Goal: Task Accomplishment & Management: Use online tool/utility

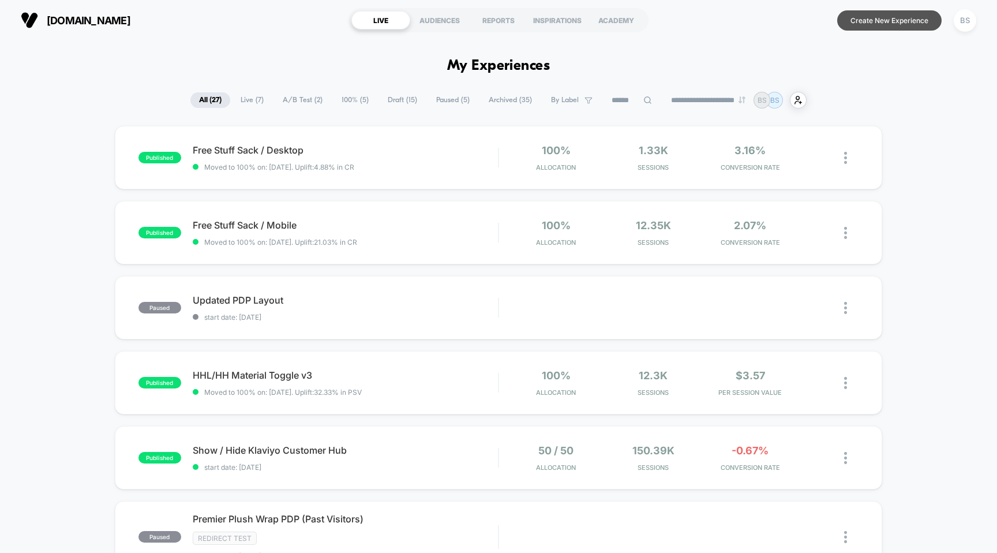
click at [903, 16] on button "Create New Experience" at bounding box center [889, 20] width 104 height 20
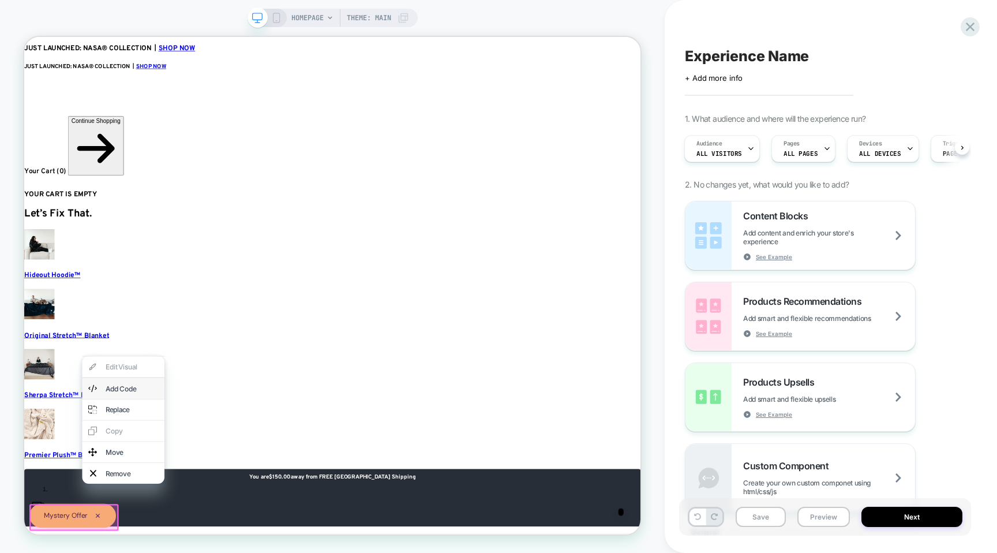
click at [136, 518] on div "Add Code" at bounding box center [157, 506] width 110 height 28
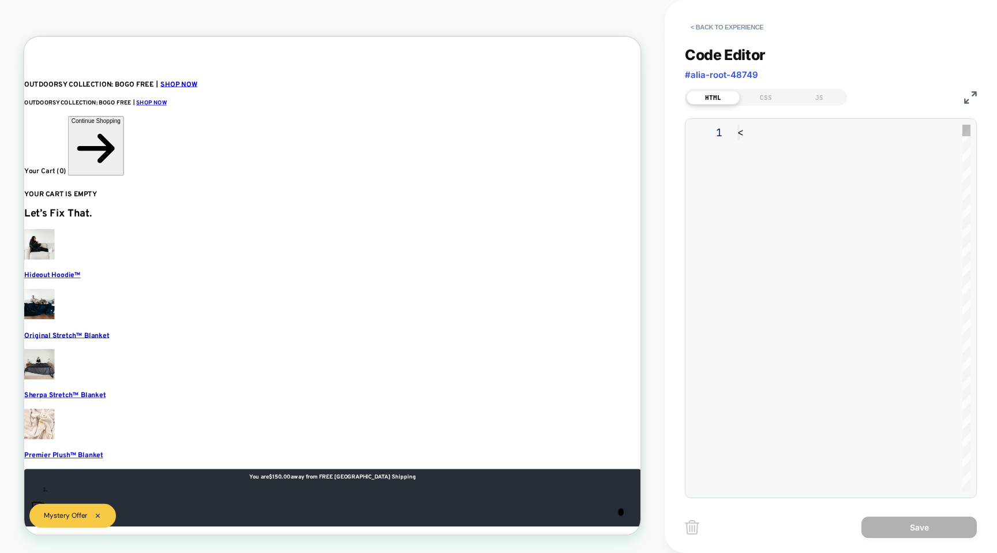
type textarea "**********"
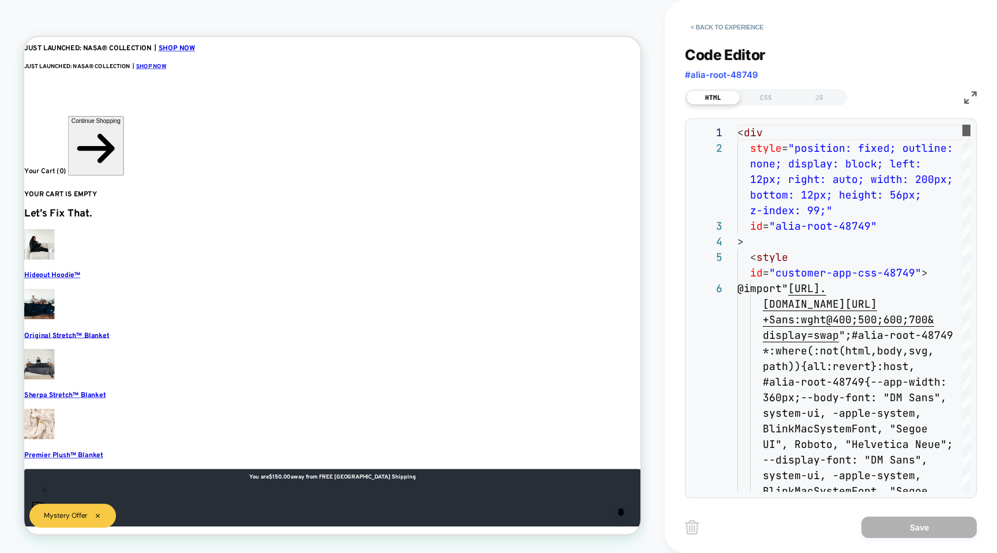
click at [963, 125] on div at bounding box center [967, 131] width 8 height 12
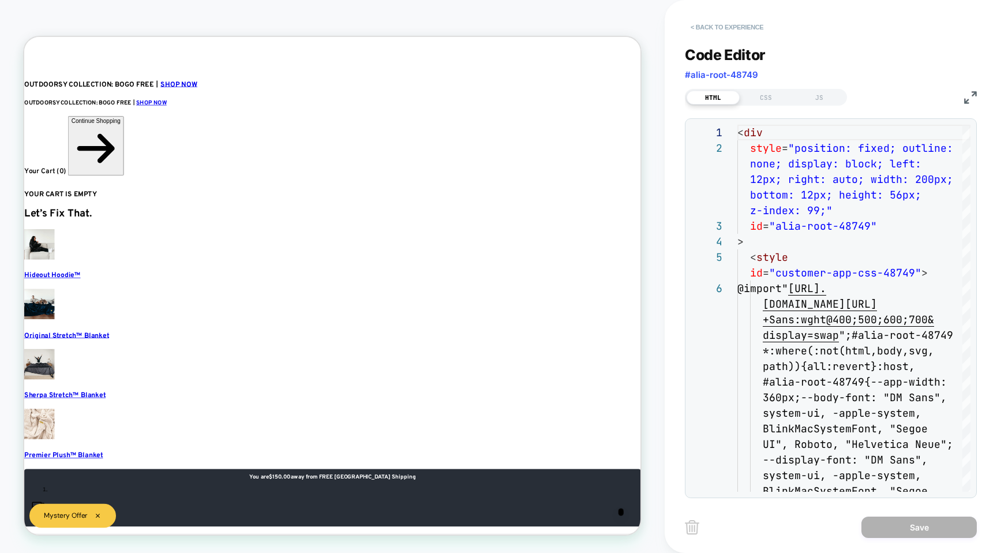
click at [703, 24] on button "< Back to experience" at bounding box center [727, 27] width 84 height 18
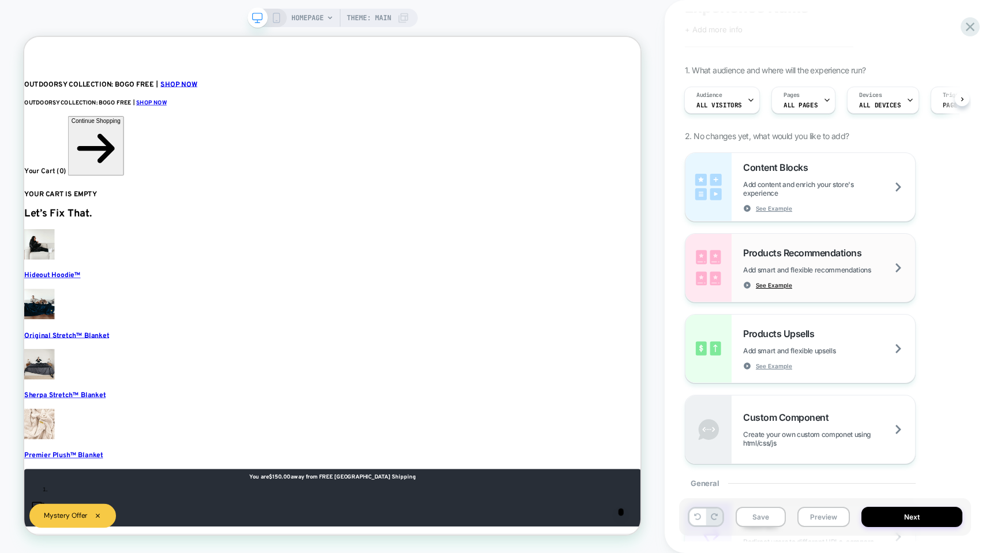
scroll to position [189, 0]
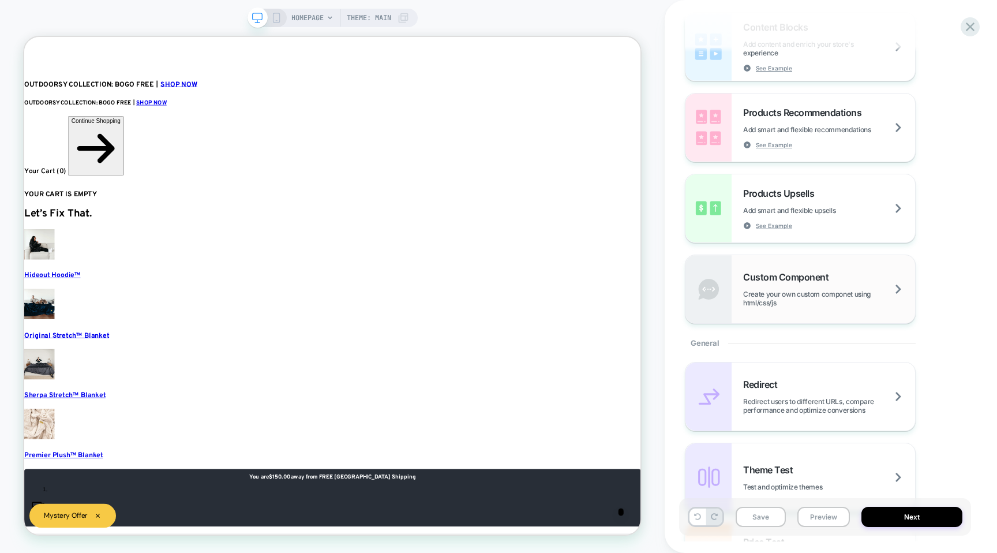
click at [788, 302] on span "Create your own custom componet using html/css/js" at bounding box center [829, 298] width 172 height 17
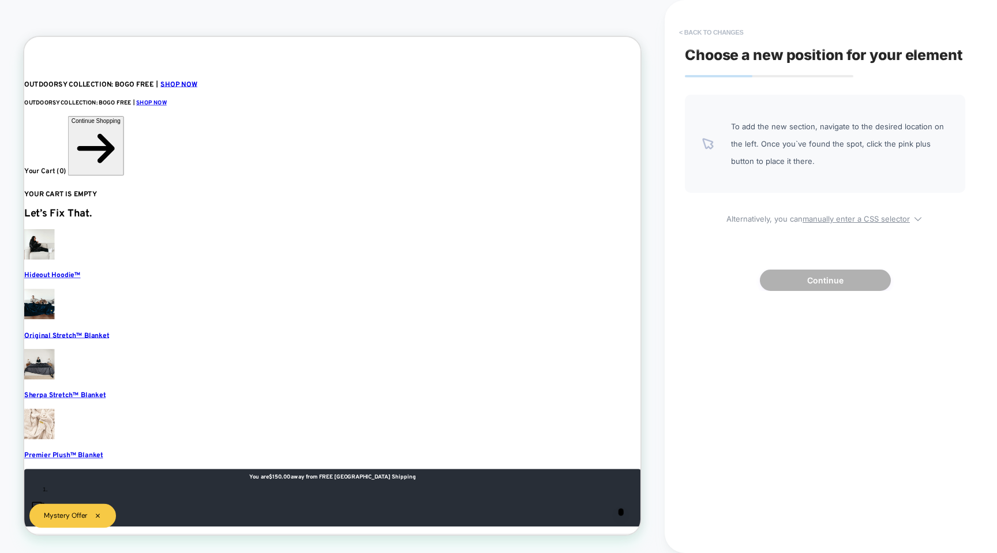
click at [693, 32] on button "< Back to changes" at bounding box center [711, 32] width 76 height 18
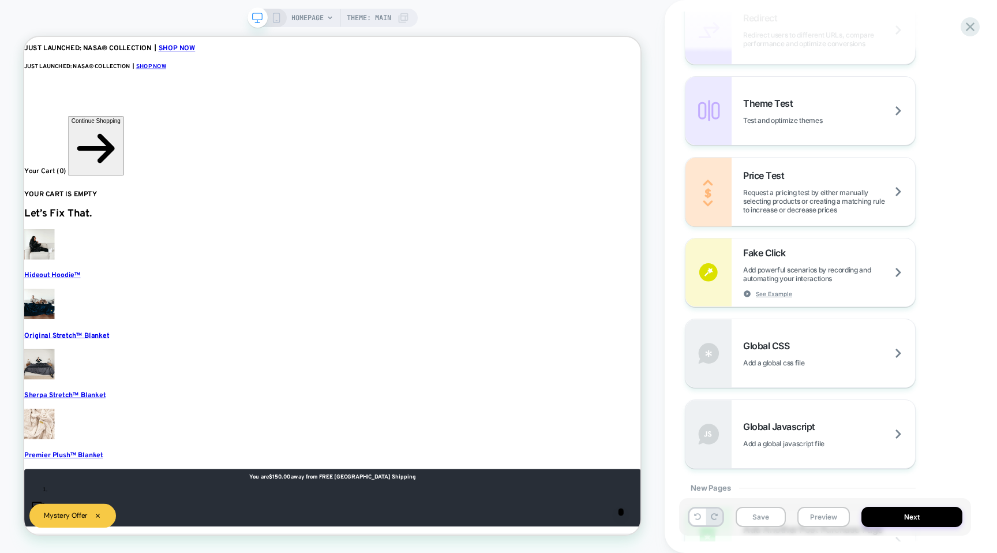
scroll to position [652, 0]
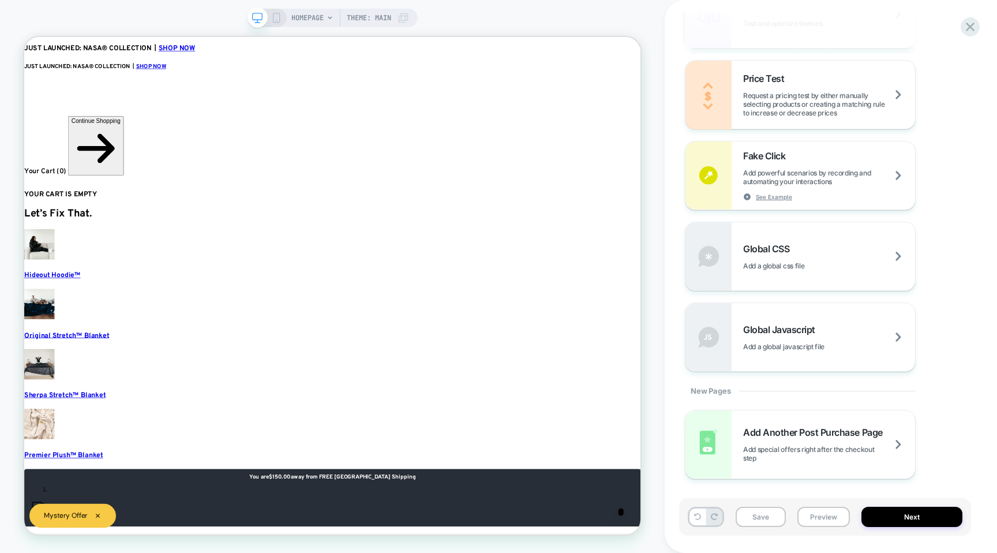
click at [802, 325] on span "Global Javascript" at bounding box center [782, 330] width 78 height 12
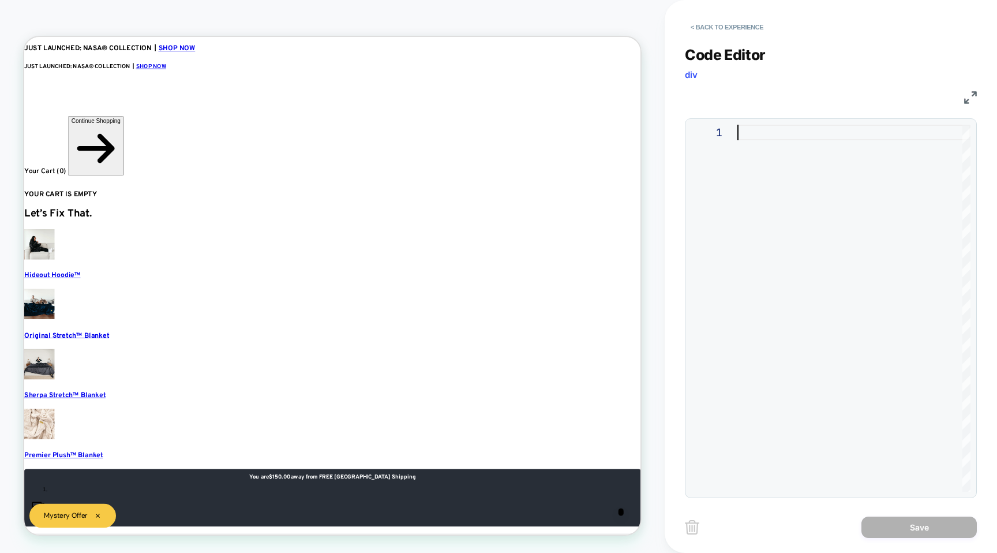
click at [762, 189] on div at bounding box center [853, 308] width 233 height 367
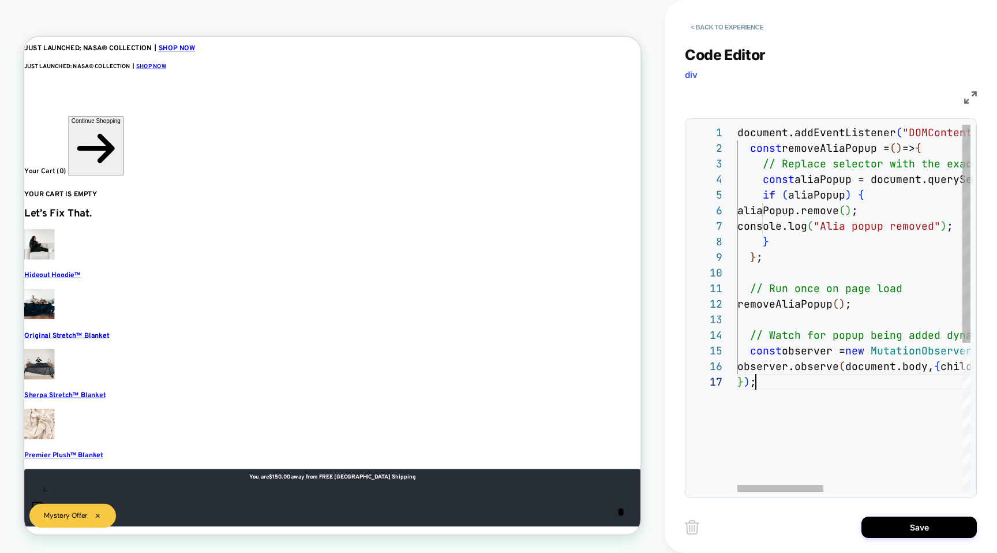
scroll to position [93, 18]
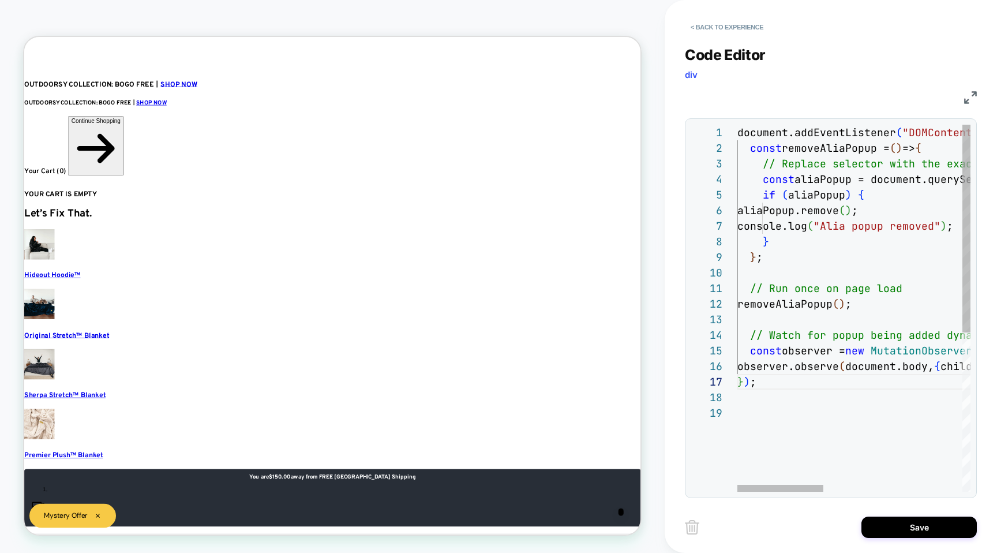
scroll to position [0, 18]
click at [726, 137] on div at bounding box center [731, 133] width 15 height 16
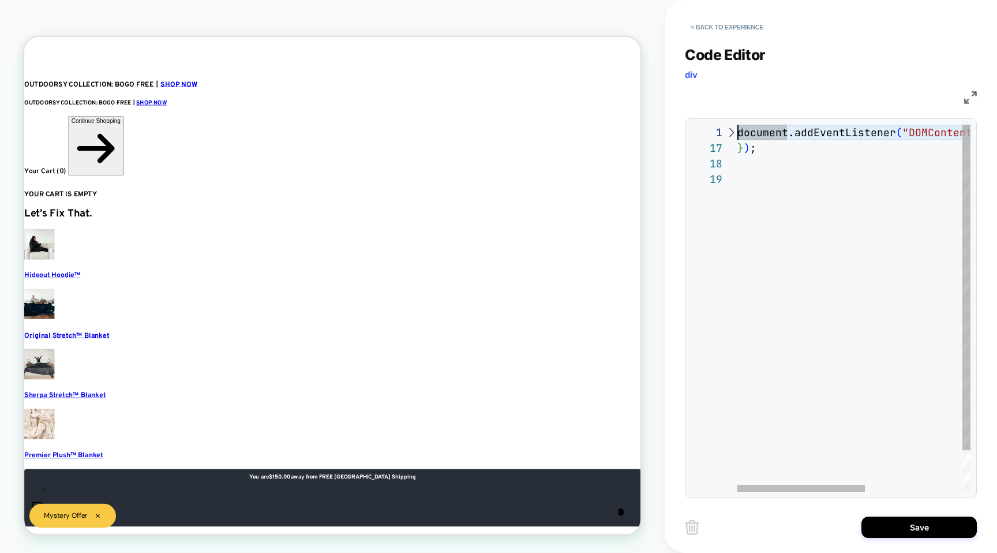
click at [731, 136] on div at bounding box center [731, 133] width 15 height 16
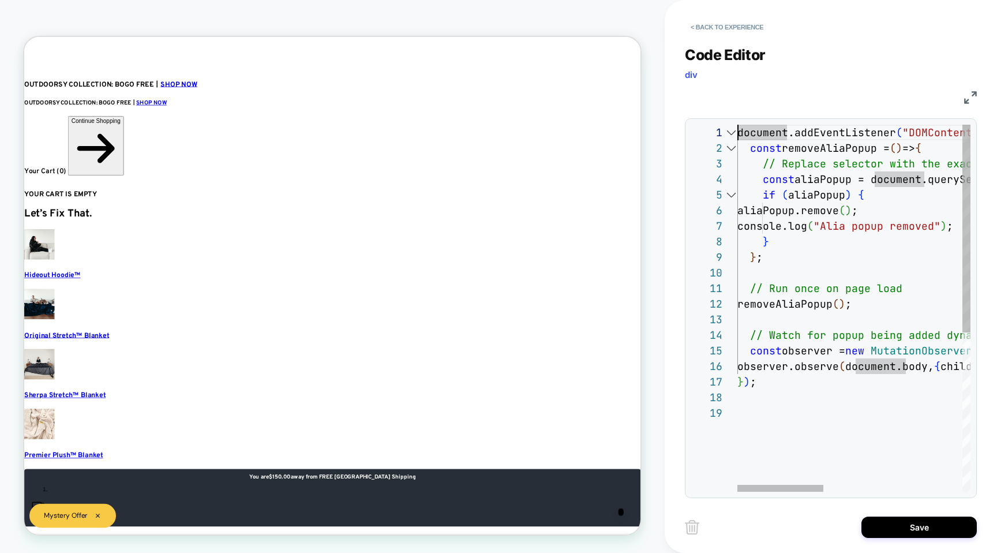
click at [737, 136] on div at bounding box center [731, 133] width 15 height 16
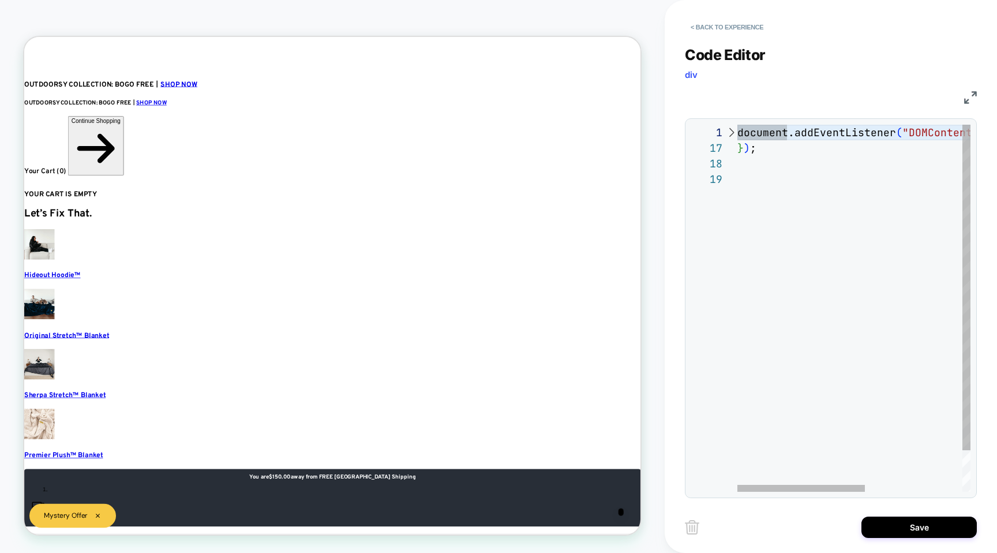
click at [738, 135] on div "document.addEventListener ( "DOMContentLoaded" , function ( ) { } ) ;" at bounding box center [942, 332] width 411 height 414
click at [734, 134] on div at bounding box center [731, 133] width 15 height 16
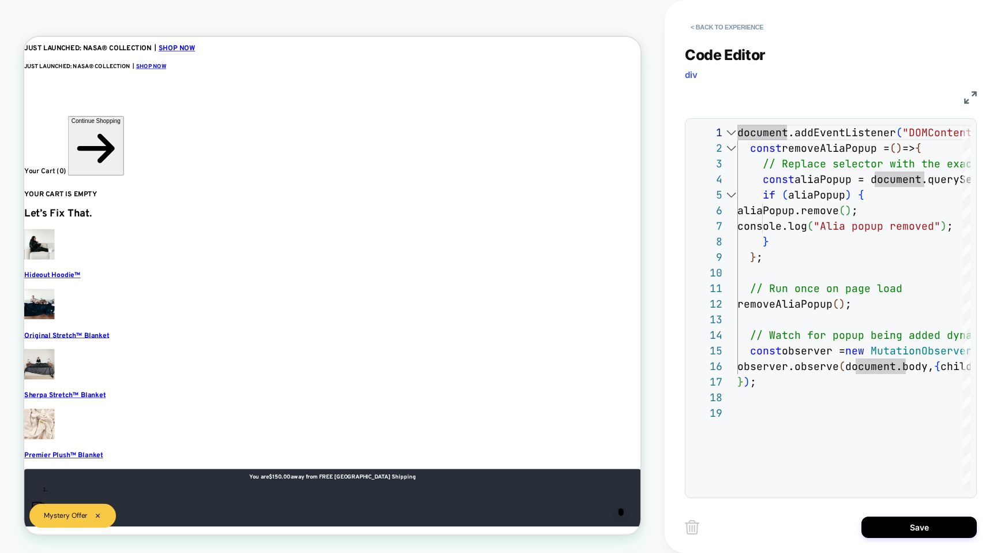
type textarea "**********"
click at [699, 22] on button "< Back to experience" at bounding box center [727, 27] width 84 height 18
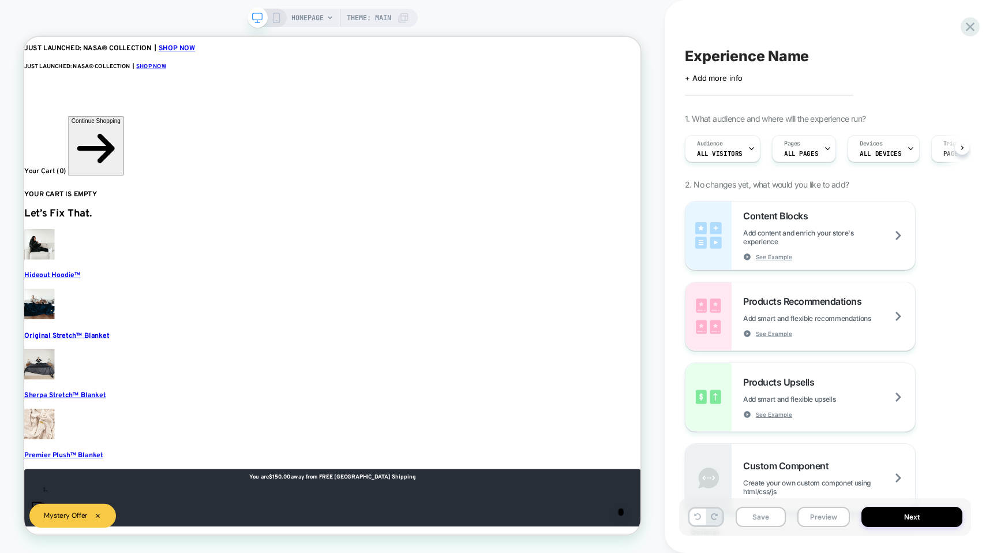
scroll to position [0, 1]
click at [961, 32] on div "Experience Name Click to edit experience details + Add more info 1. What audien…" at bounding box center [825, 277] width 292 height 530
click at [971, 23] on icon at bounding box center [971, 27] width 16 height 16
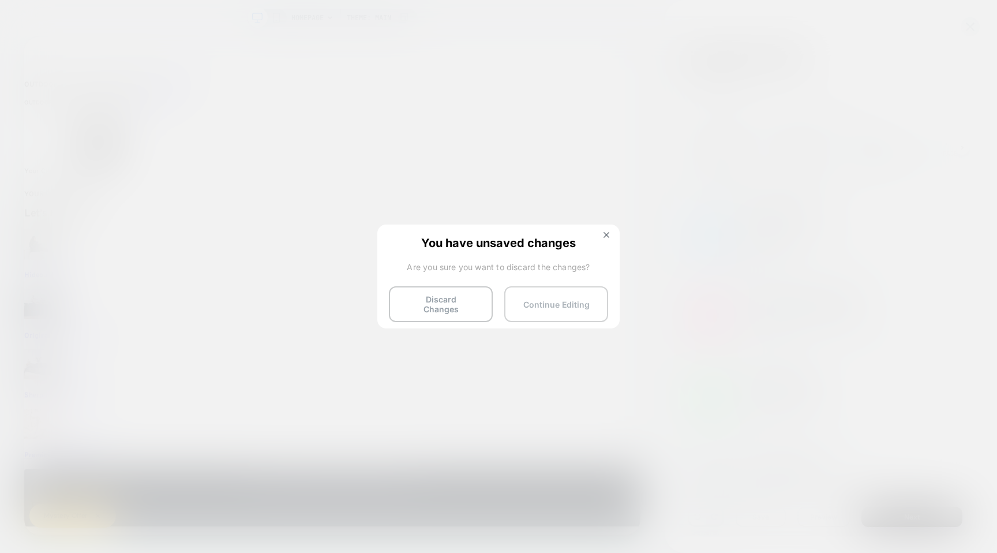
click at [553, 306] on button "Continue Editing" at bounding box center [556, 304] width 104 height 36
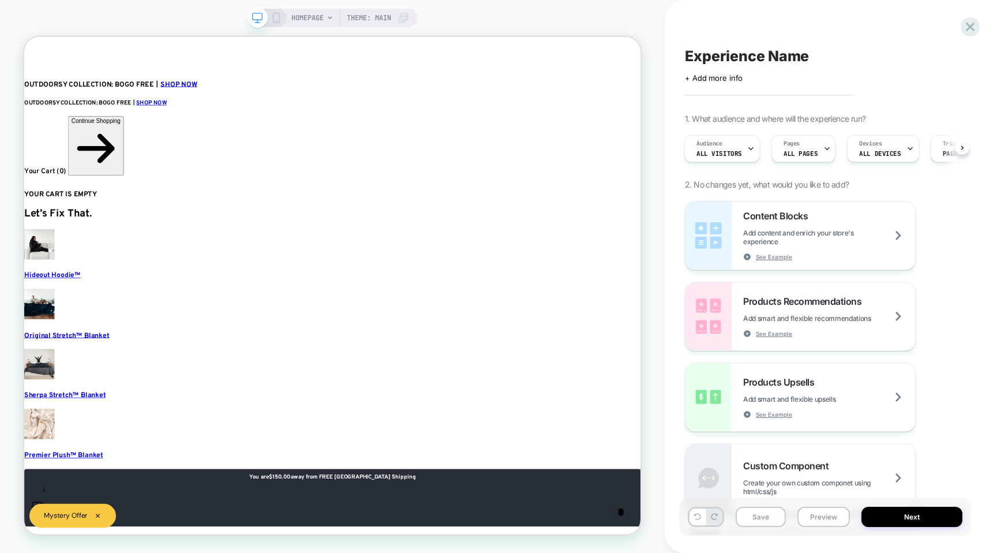
click at [980, 30] on div "Experience Name Click to edit experience details + Add more info 1. What audien…" at bounding box center [831, 276] width 332 height 553
click at [973, 28] on icon at bounding box center [971, 27] width 16 height 16
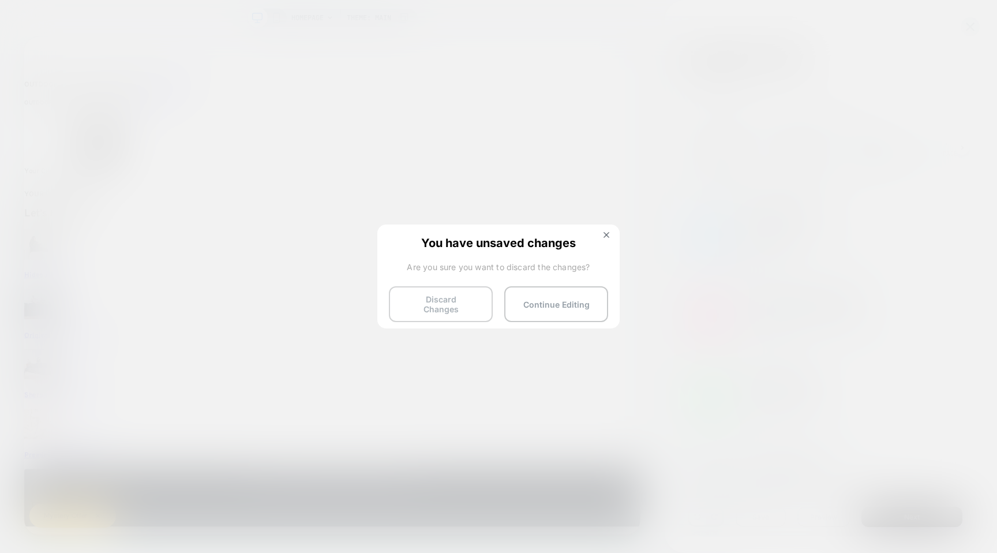
click at [433, 304] on button "Discard Changes" at bounding box center [441, 304] width 104 height 36
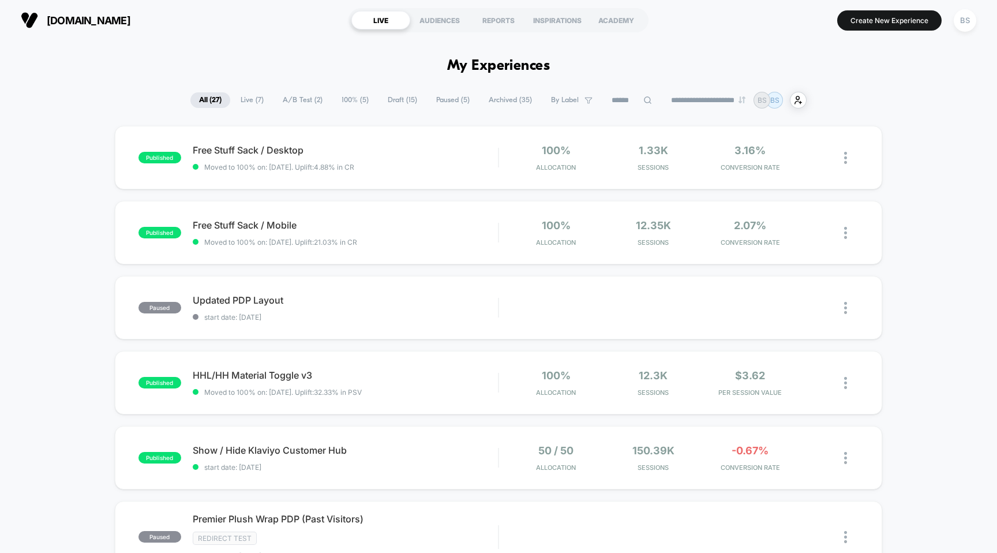
click at [457, 98] on span "Paused ( 5 )" at bounding box center [453, 100] width 51 height 16
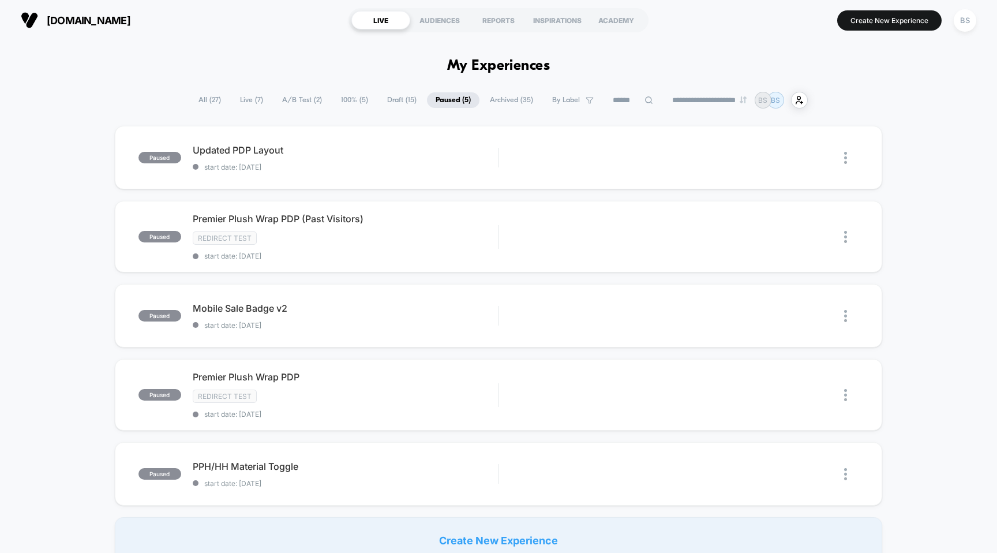
click at [505, 102] on span "Archived ( 35 )" at bounding box center [511, 100] width 61 height 16
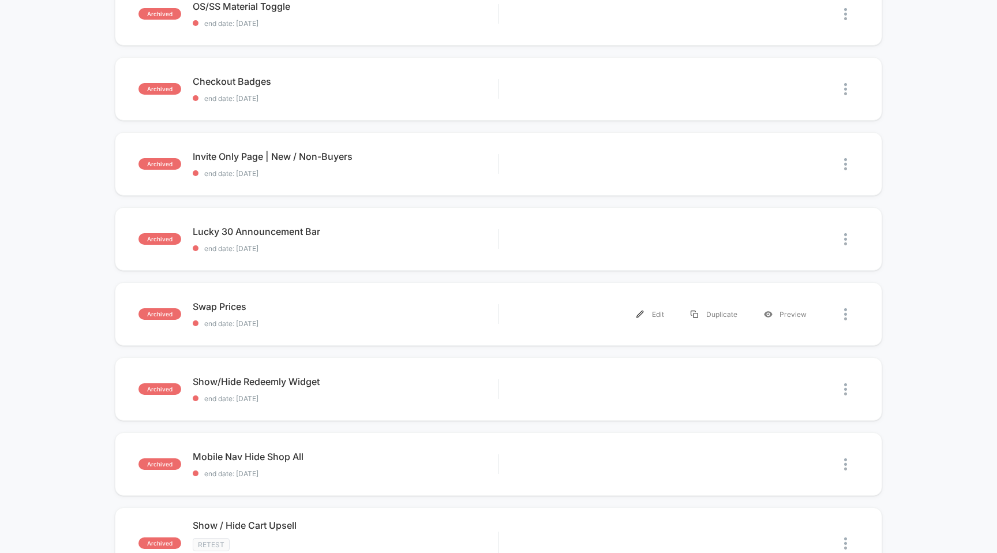
scroll to position [178, 0]
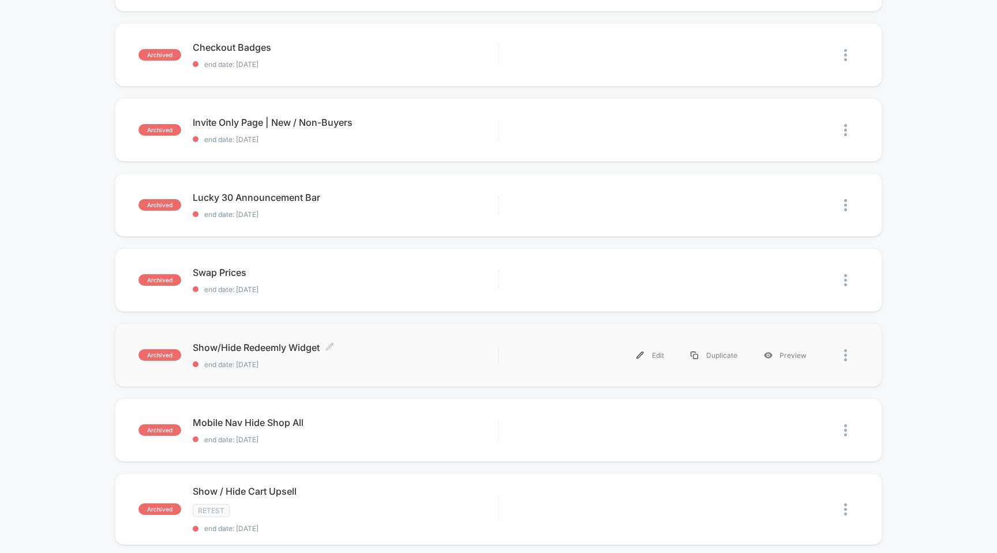
click at [457, 362] on span "end date: [DATE]" at bounding box center [346, 364] width 306 height 9
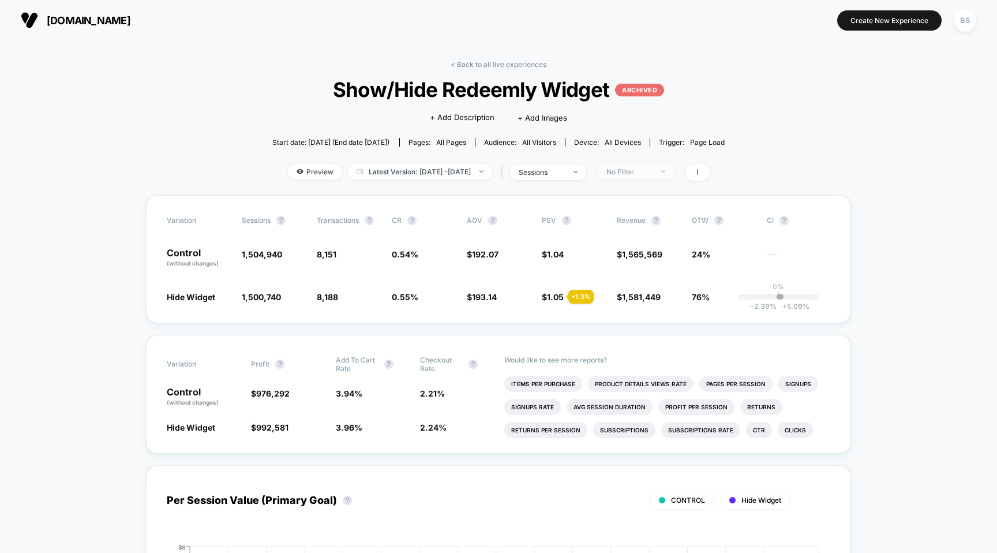
click at [653, 167] on div "No Filter" at bounding box center [629, 171] width 46 height 9
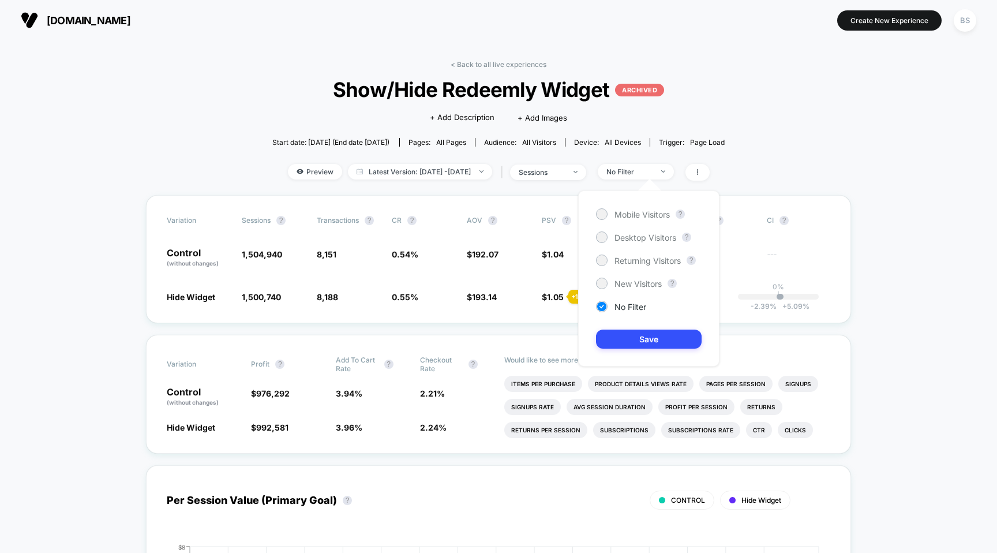
click at [610, 155] on div "< Back to all live experiences Show/Hide Redeemly Widget ARCHIVED Click to edit…" at bounding box center [498, 127] width 453 height 135
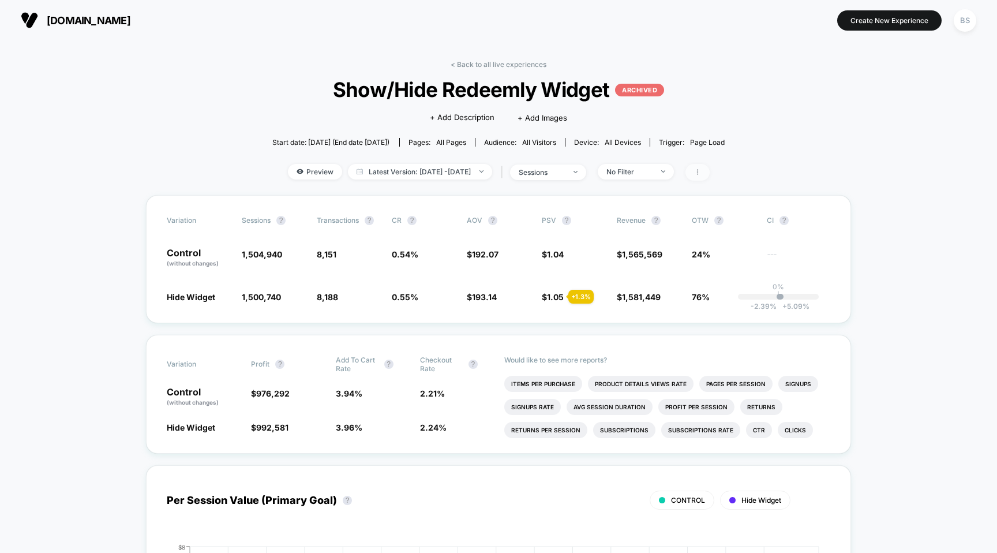
click at [702, 171] on span at bounding box center [698, 172] width 24 height 17
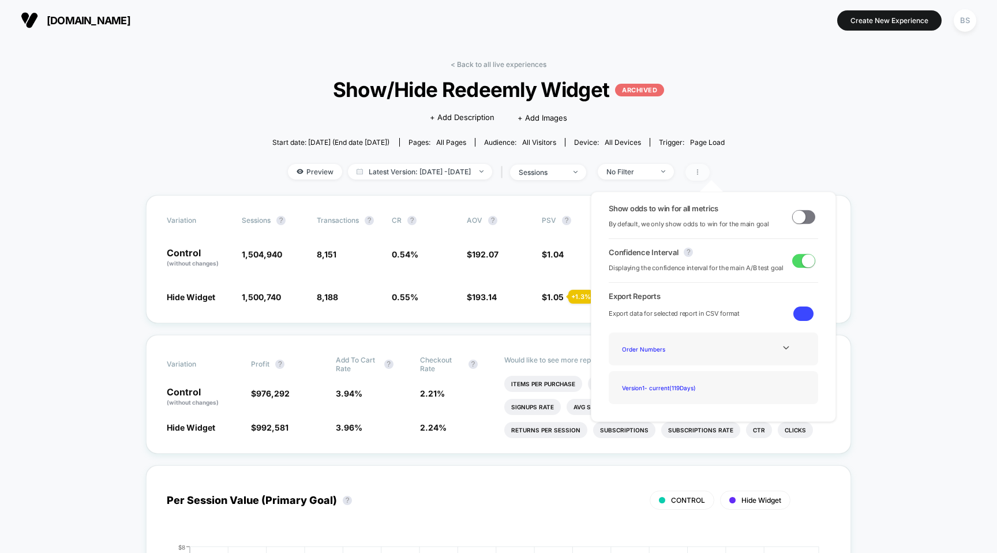
click at [701, 171] on icon at bounding box center [697, 172] width 7 height 7
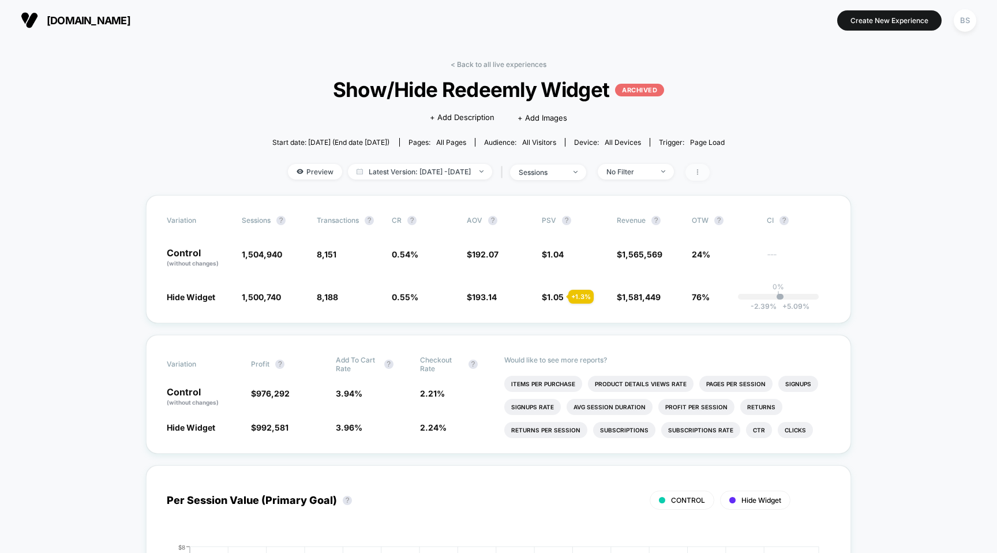
click at [701, 171] on icon at bounding box center [697, 172] width 7 height 7
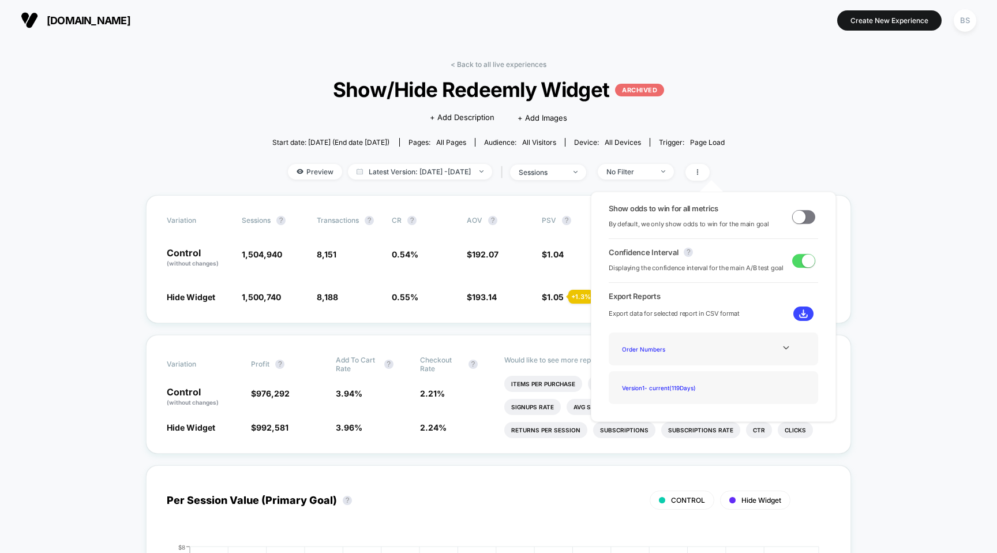
click at [630, 87] on p "ARCHIVED" at bounding box center [639, 90] width 49 height 13
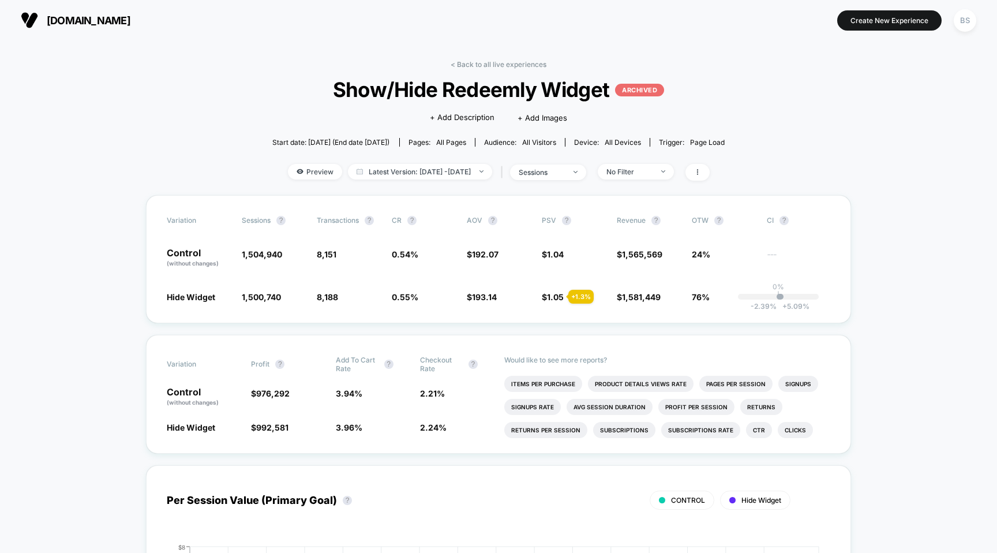
click at [651, 93] on p "ARCHIVED" at bounding box center [639, 90] width 49 height 13
click at [648, 92] on p "ARCHIVED" at bounding box center [639, 90] width 49 height 13
click at [475, 64] on link "< Back to all live experiences" at bounding box center [499, 64] width 96 height 9
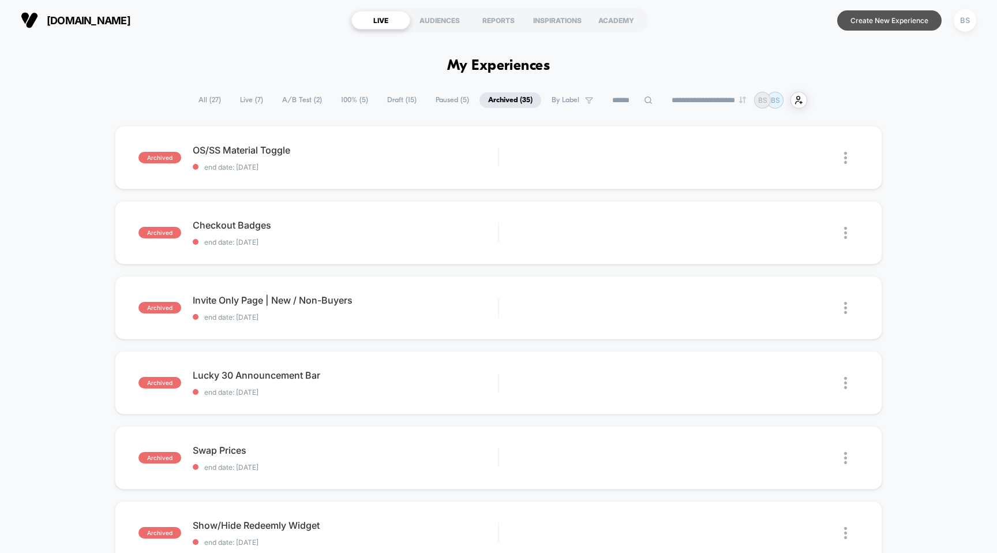
click at [861, 20] on button "Create New Experience" at bounding box center [889, 20] width 104 height 20
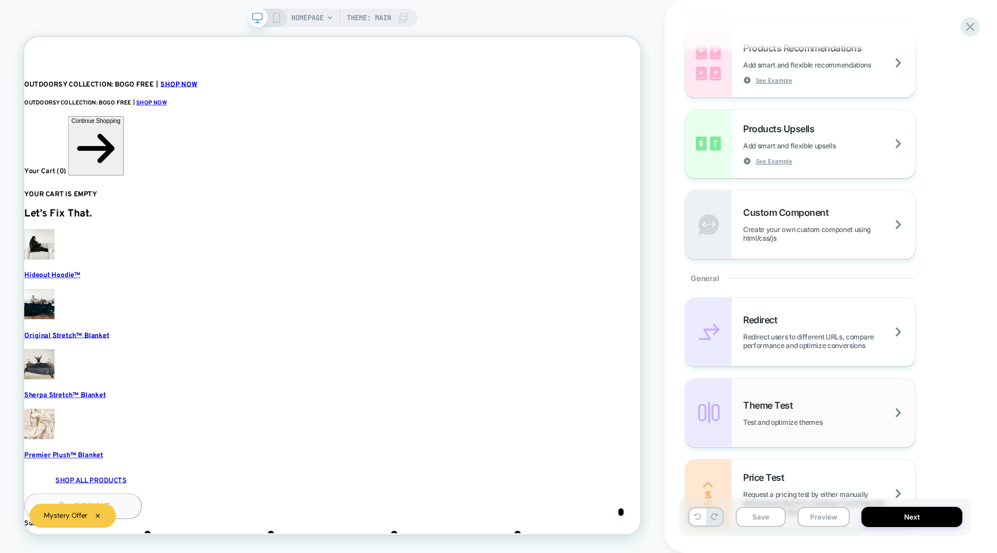
scroll to position [532, 0]
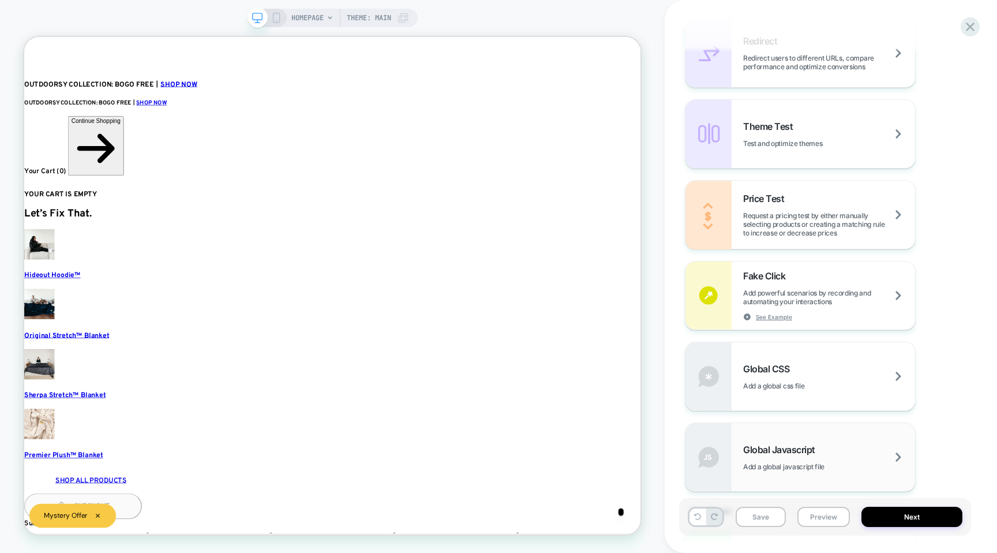
click at [767, 450] on span "Global Javascript" at bounding box center [782, 450] width 78 height 12
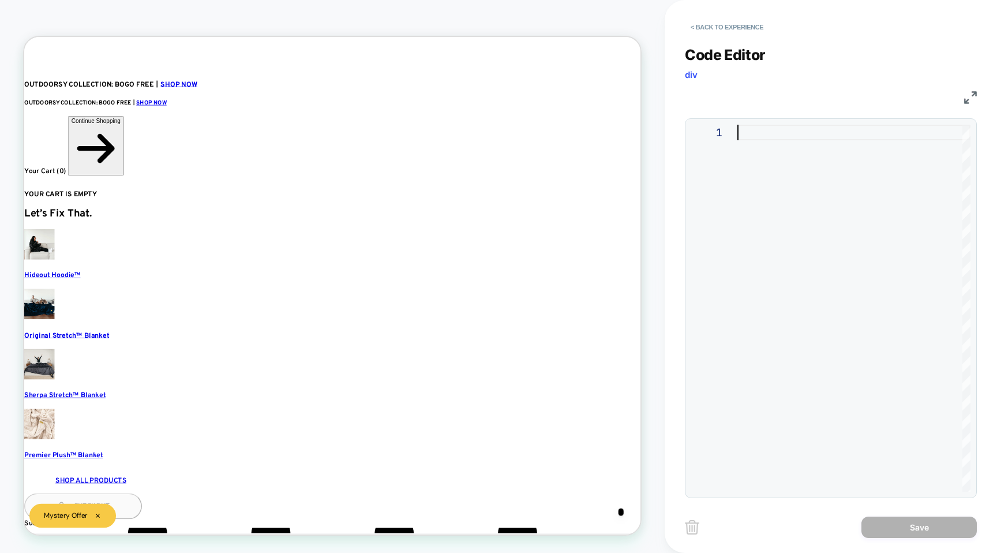
click at [796, 239] on div at bounding box center [853, 308] width 233 height 367
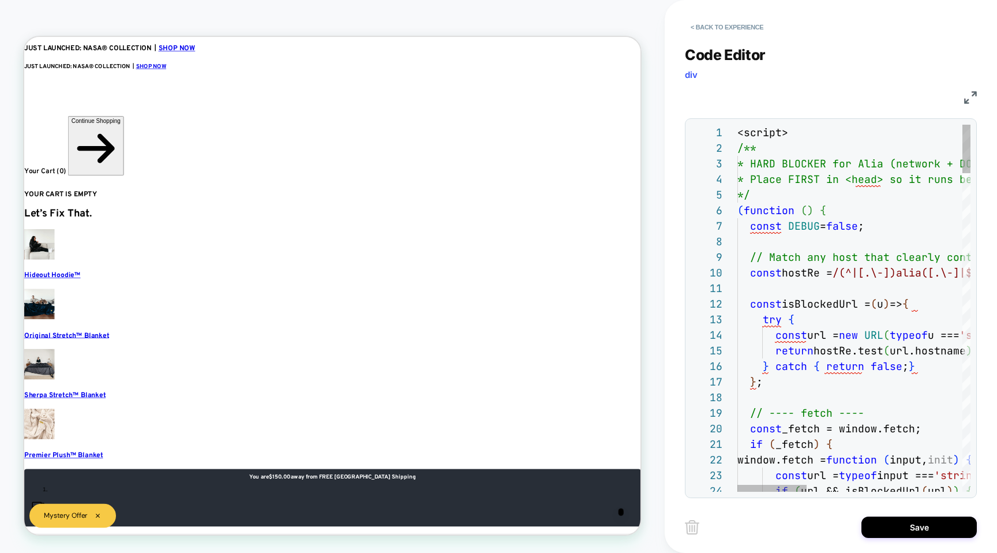
scroll to position [0, 0]
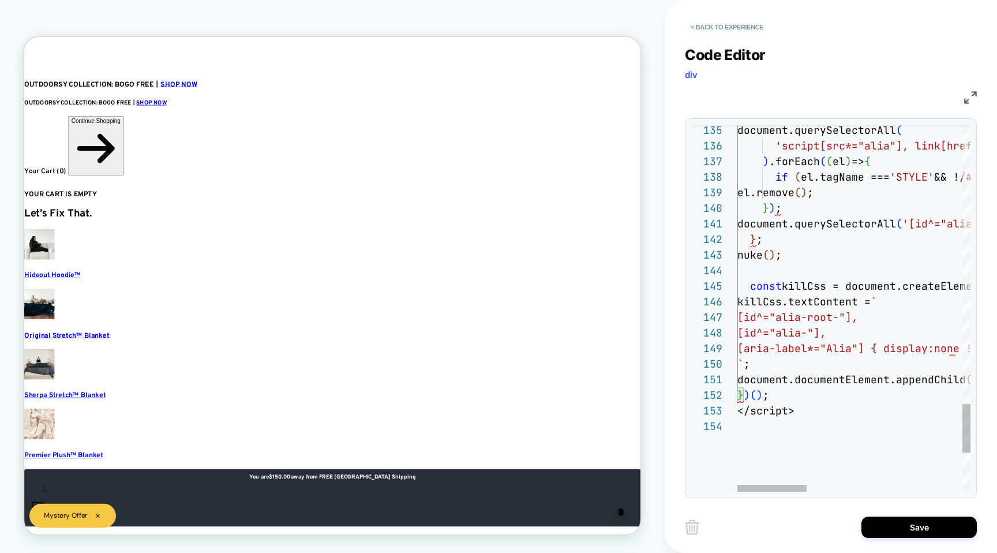
scroll to position [16, 31]
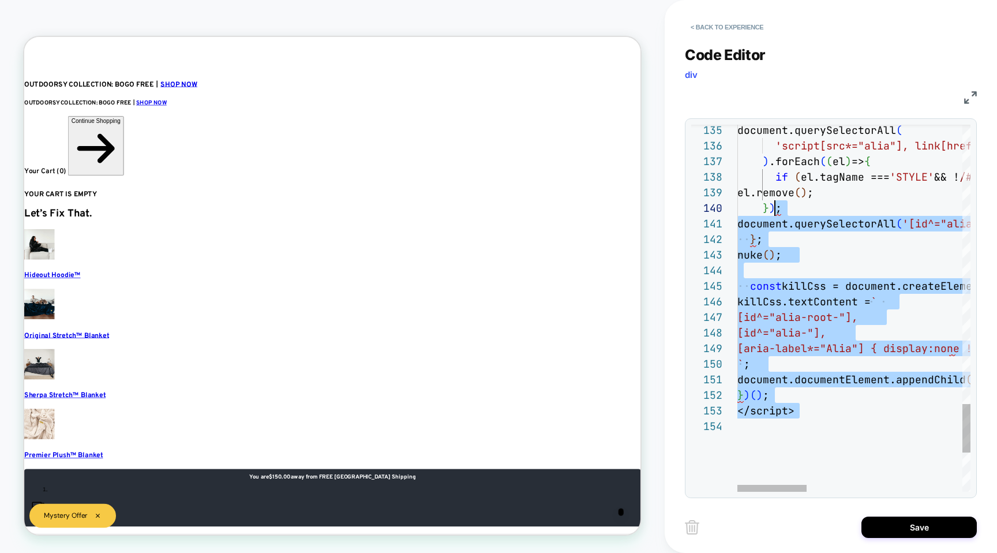
scroll to position [0, 44]
drag, startPoint x: 835, startPoint y: 421, endPoint x: 802, endPoint y: 290, distance: 135.1
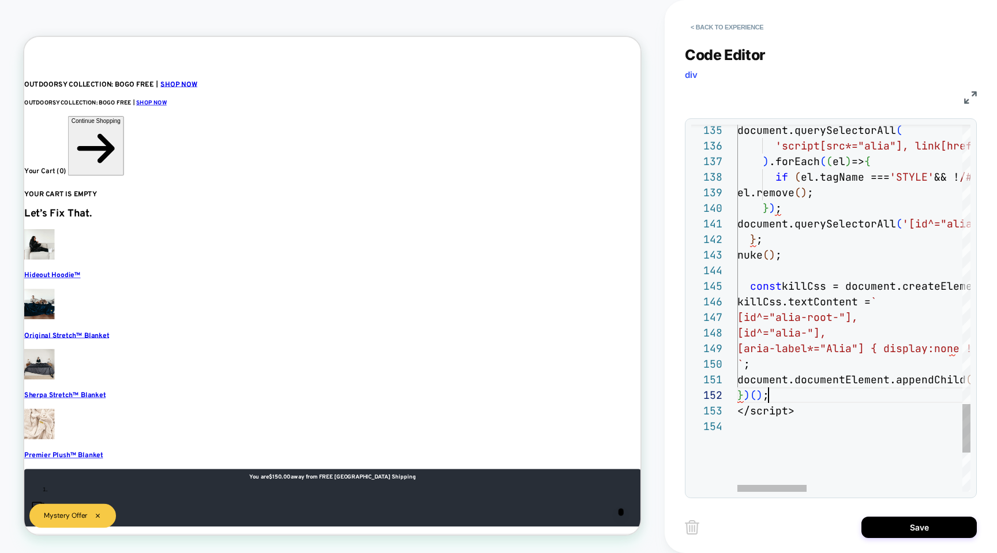
drag, startPoint x: 830, startPoint y: 401, endPoint x: 830, endPoint y: 407, distance: 6.4
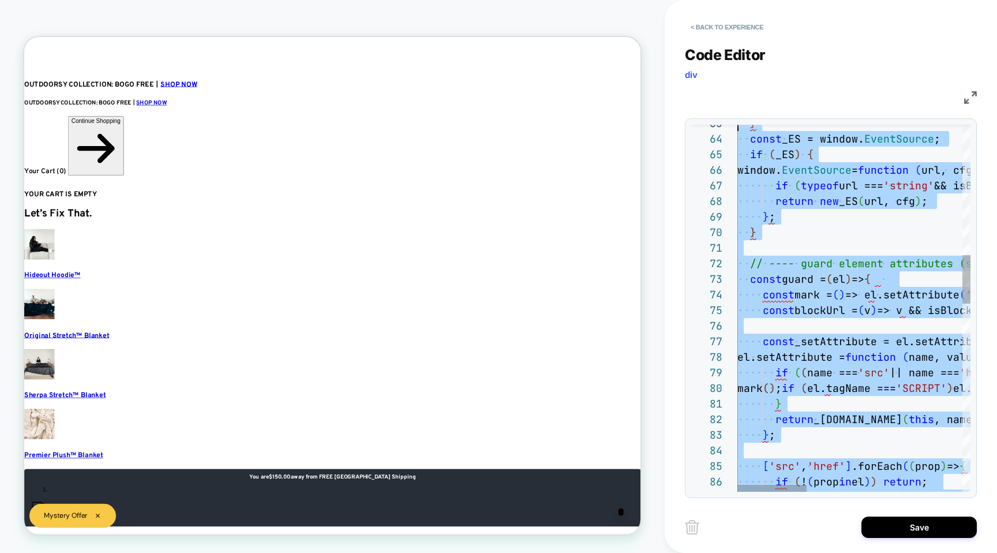
scroll to position [0, 0]
type textarea "**********"
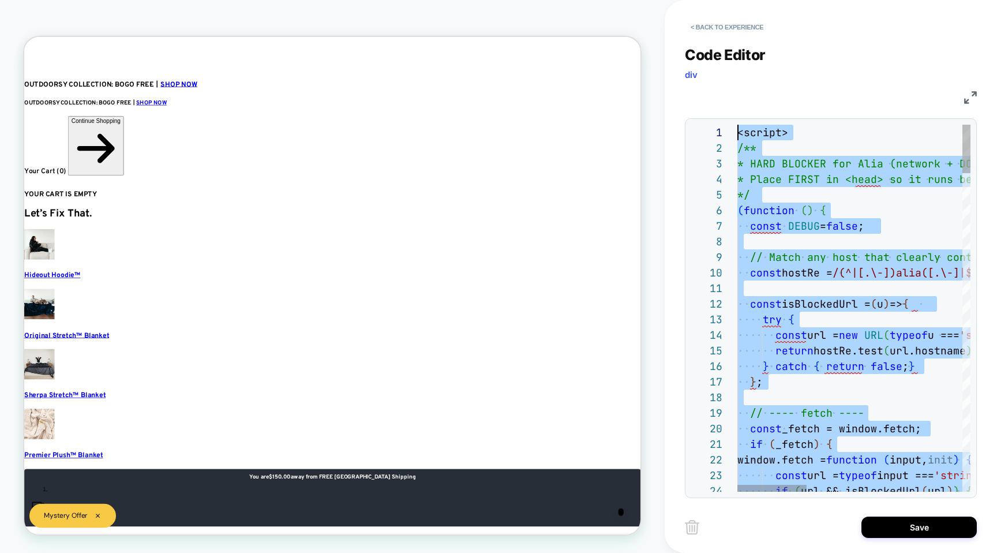
drag, startPoint x: 826, startPoint y: 418, endPoint x: 734, endPoint y: -39, distance: 466.3
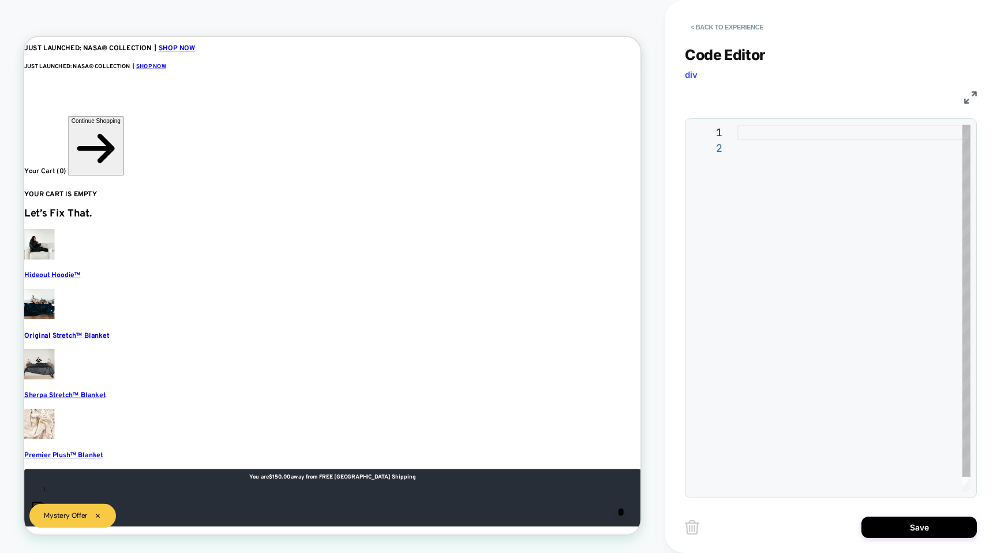
type textarea "***"
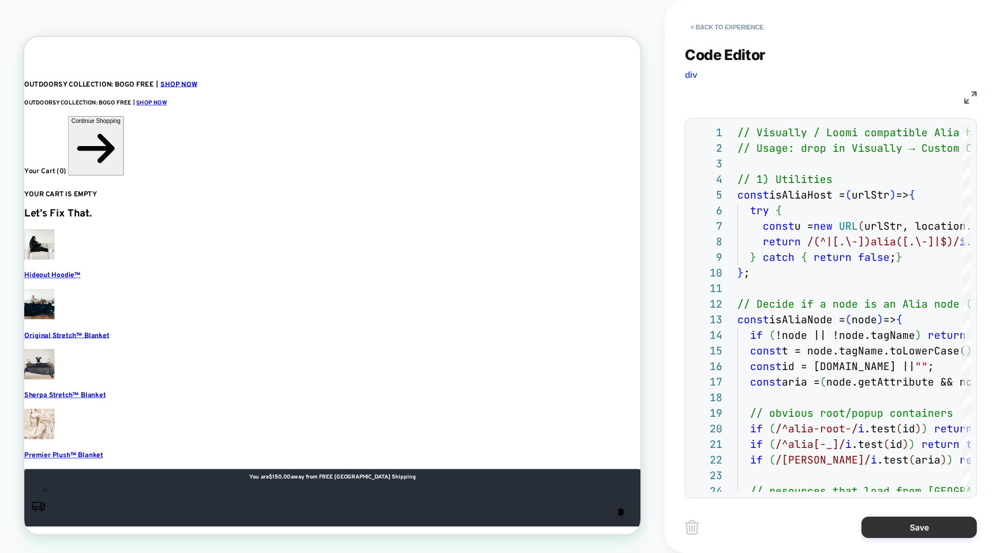
click at [894, 519] on button "Save" at bounding box center [919, 526] width 115 height 21
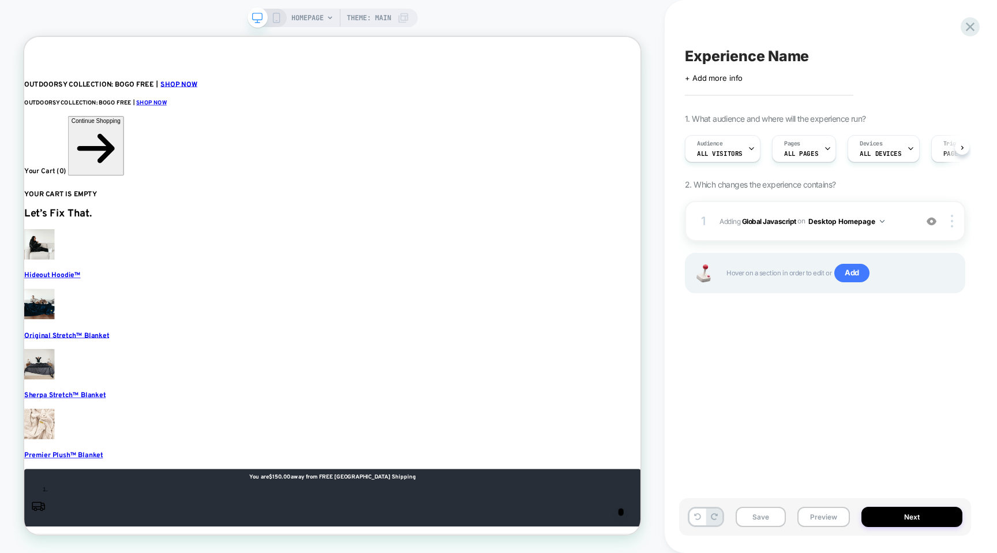
scroll to position [0, 1]
click at [853, 220] on button "Desktop Homepage" at bounding box center [846, 221] width 76 height 14
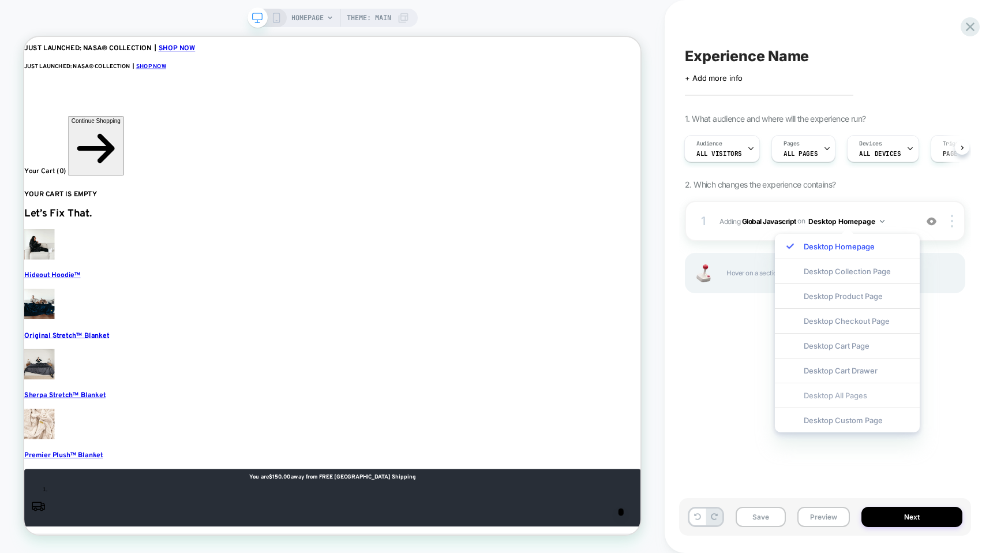
click at [822, 396] on div "Desktop All Pages" at bounding box center [847, 395] width 145 height 25
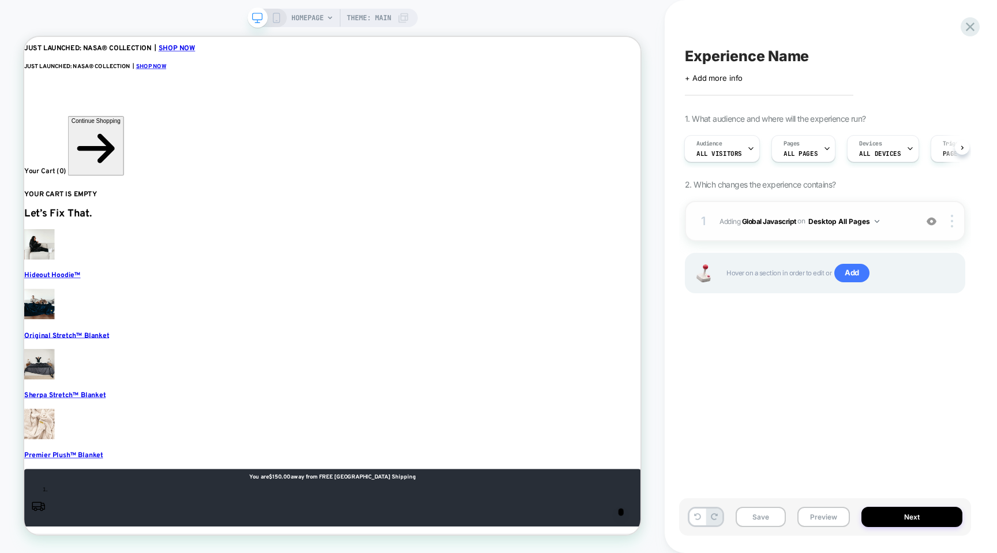
click at [842, 218] on button "Desktop All Pages" at bounding box center [843, 221] width 71 height 14
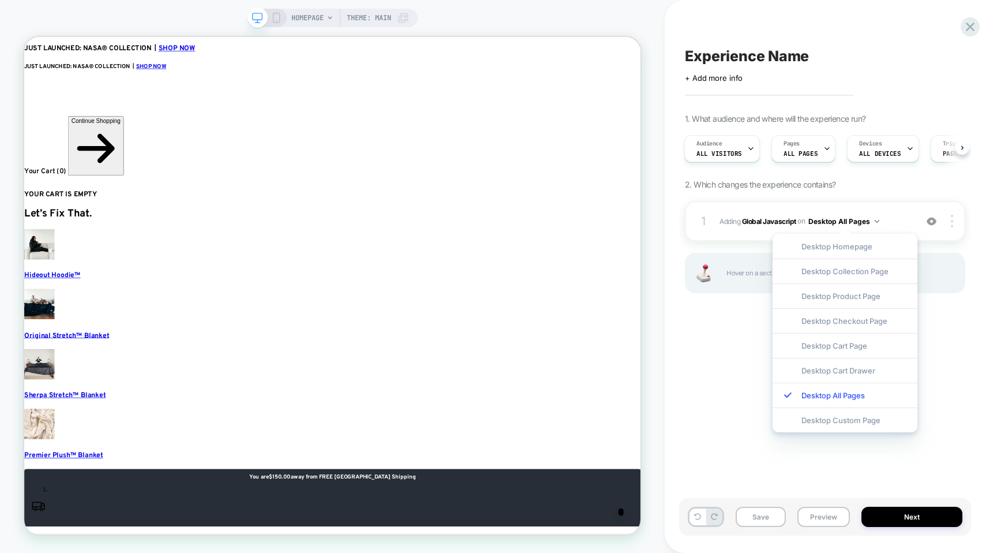
click at [751, 369] on div "Experience Name Click to edit experience details + Add more info 1. What audien…" at bounding box center [825, 277] width 292 height 530
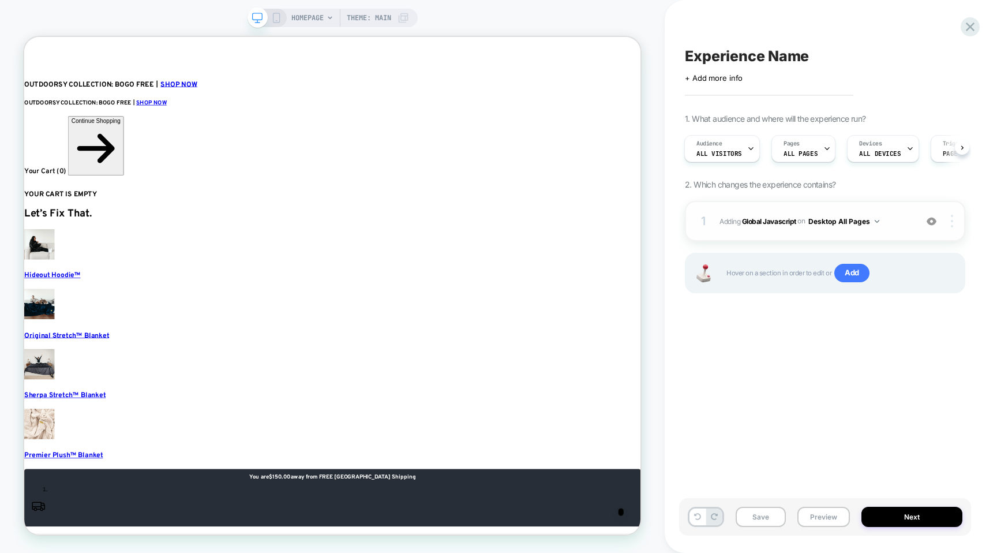
click at [952, 224] on img at bounding box center [952, 221] width 2 height 13
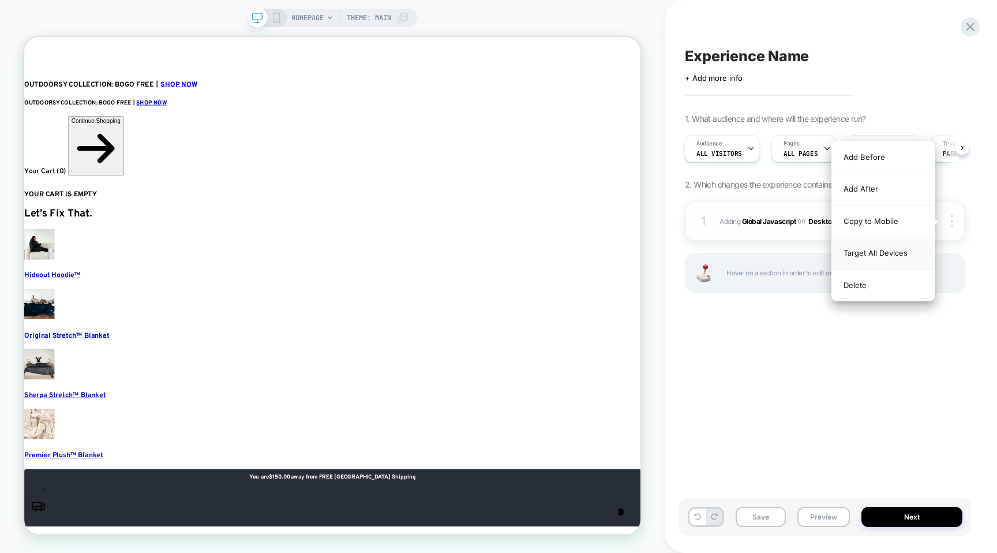
click at [907, 249] on div "Target All Devices" at bounding box center [883, 253] width 103 height 32
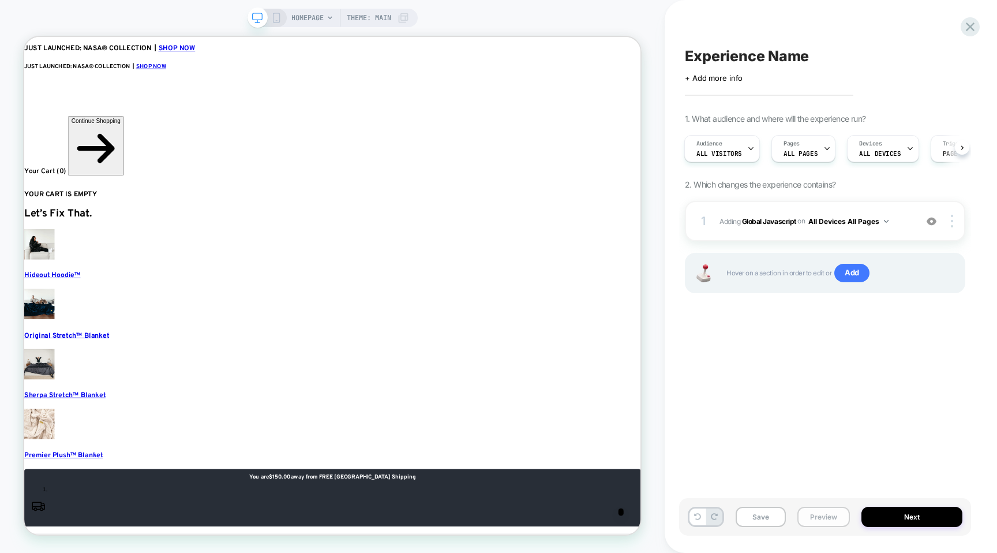
click at [825, 515] on button "Preview" at bounding box center [823, 517] width 53 height 20
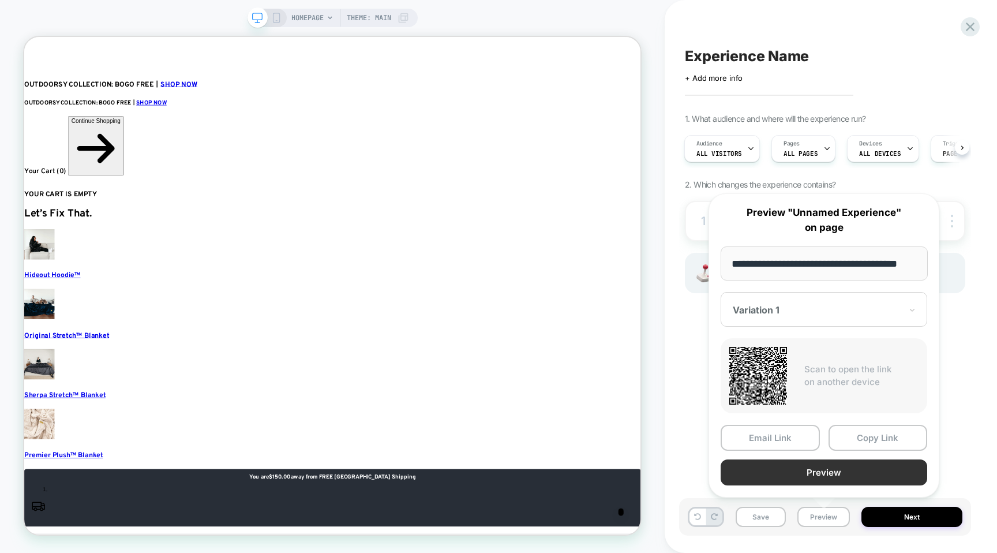
scroll to position [0, 0]
drag, startPoint x: 838, startPoint y: 470, endPoint x: 847, endPoint y: 444, distance: 27.7
click at [847, 444] on div "Email Link Copy Link Preview" at bounding box center [824, 455] width 207 height 61
click at [847, 443] on button "Copy Link" at bounding box center [878, 438] width 99 height 26
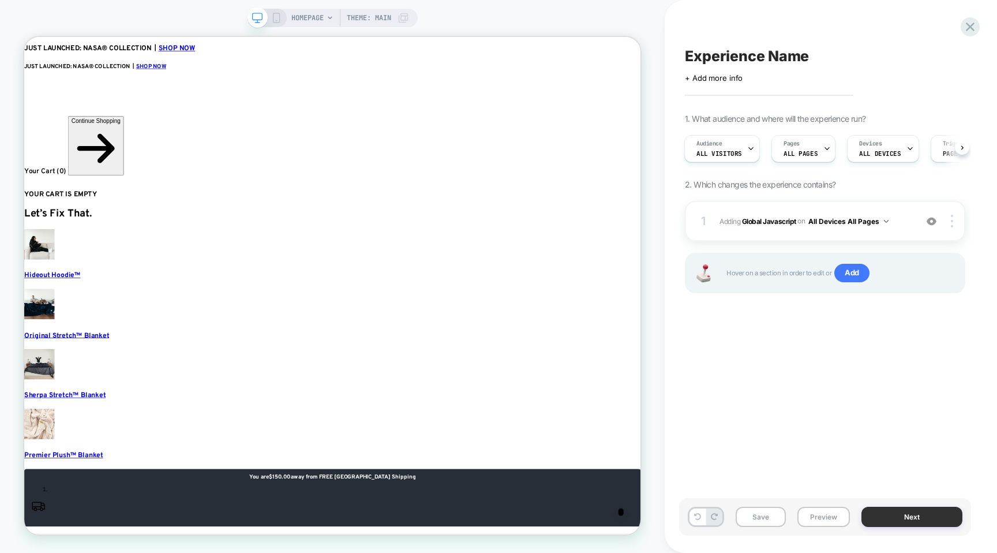
click at [890, 521] on button "Next" at bounding box center [912, 517] width 101 height 20
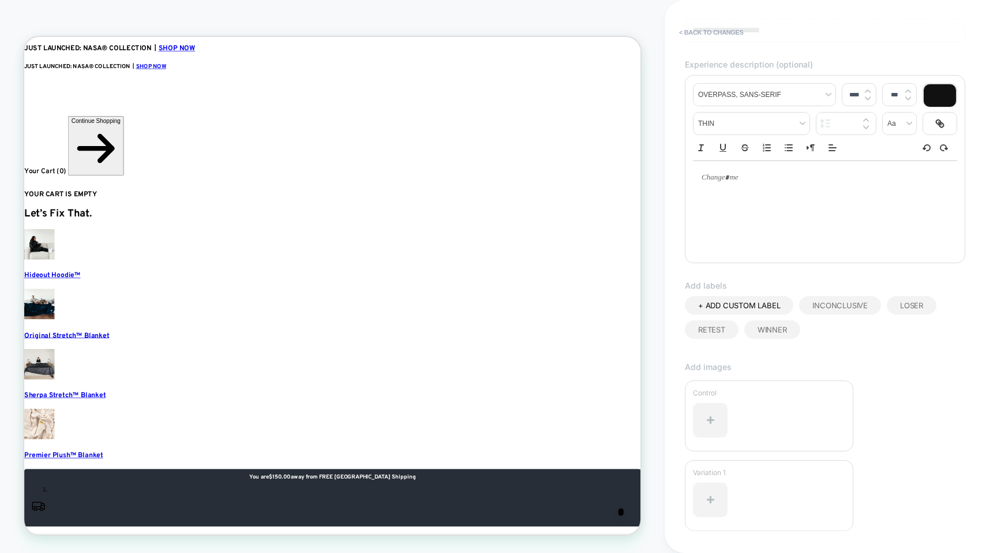
scroll to position [192, 0]
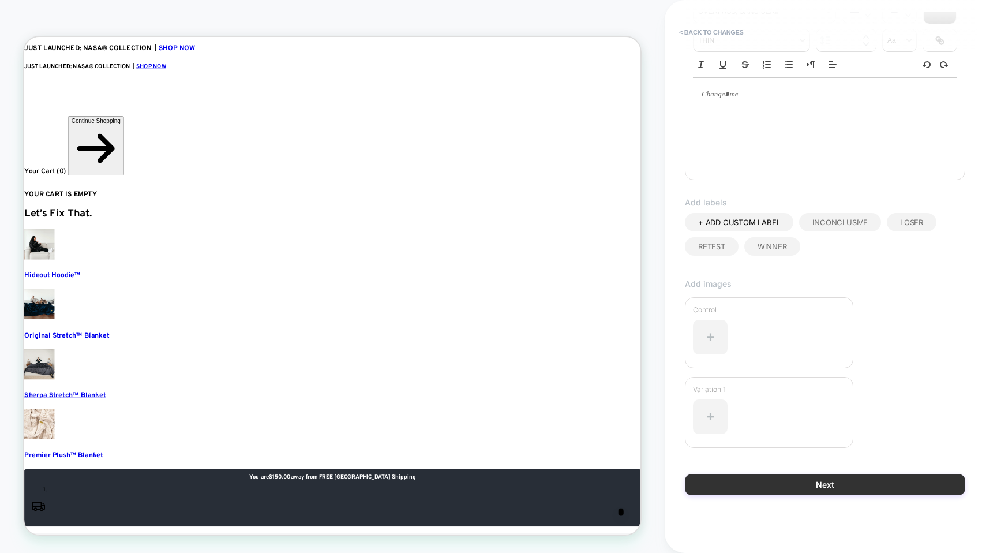
type input "**********"
click at [812, 484] on button "Next" at bounding box center [825, 484] width 280 height 21
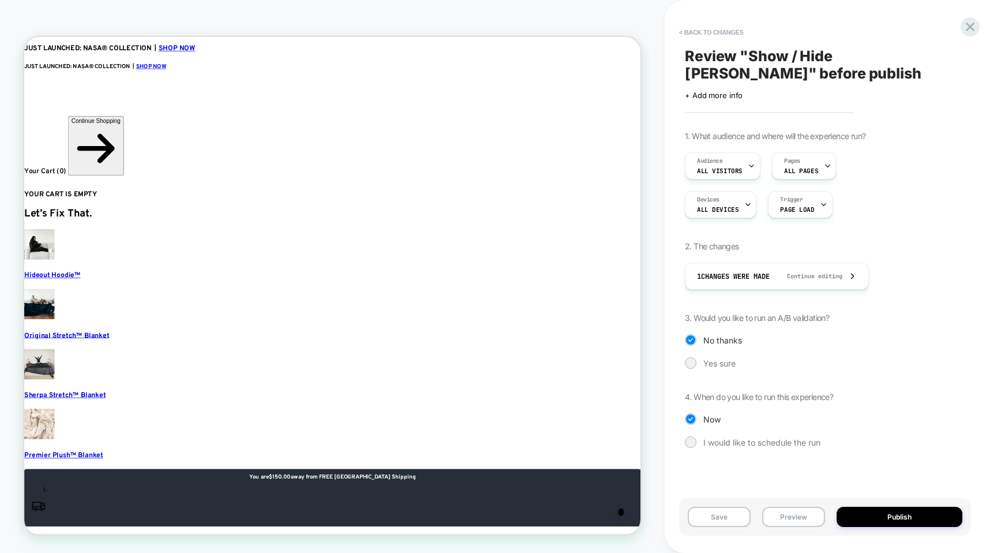
click at [721, 368] on div "1. What audience and where will the experience run? Audience All Visitors Pages…" at bounding box center [825, 298] width 280 height 334
click at [721, 361] on span "Yes sure" at bounding box center [719, 363] width 32 height 10
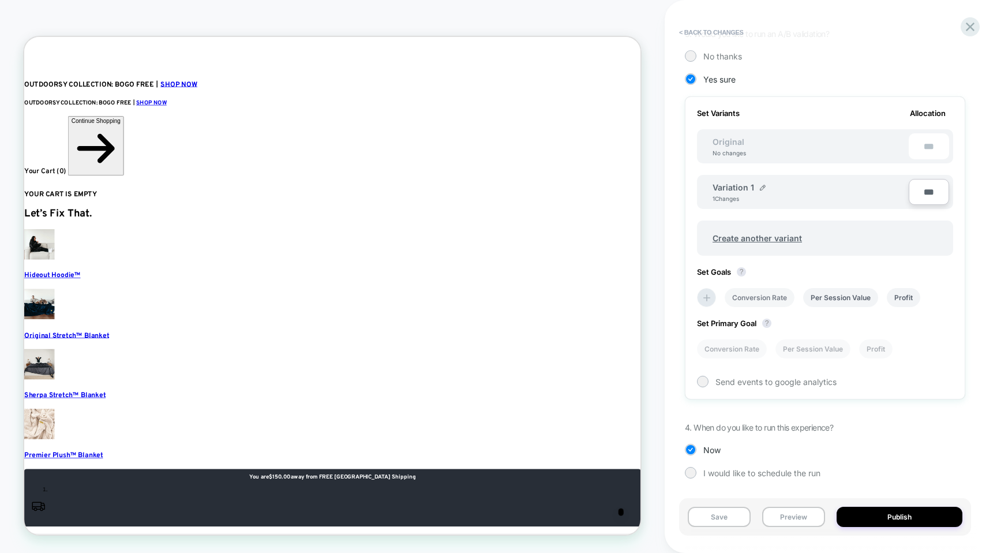
scroll to position [284, 0]
click at [756, 182] on div "Variation 1" at bounding box center [739, 187] width 53 height 10
click at [761, 185] on img at bounding box center [763, 187] width 6 height 6
click at [757, 197] on input "**********" at bounding box center [755, 192] width 84 height 23
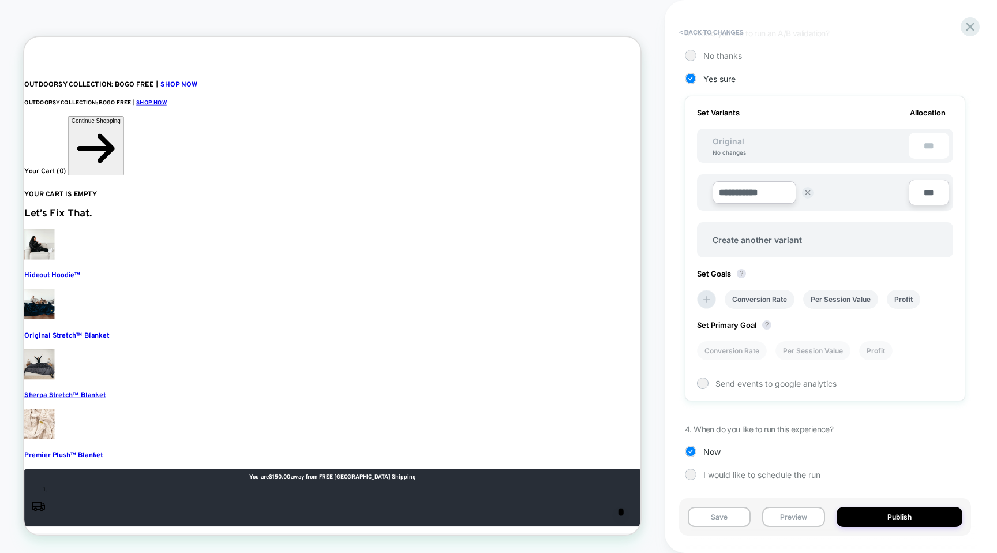
click at [757, 197] on input "**********" at bounding box center [755, 192] width 84 height 23
type input "**********"
click at [833, 190] on strong "Save" at bounding box center [838, 192] width 16 height 9
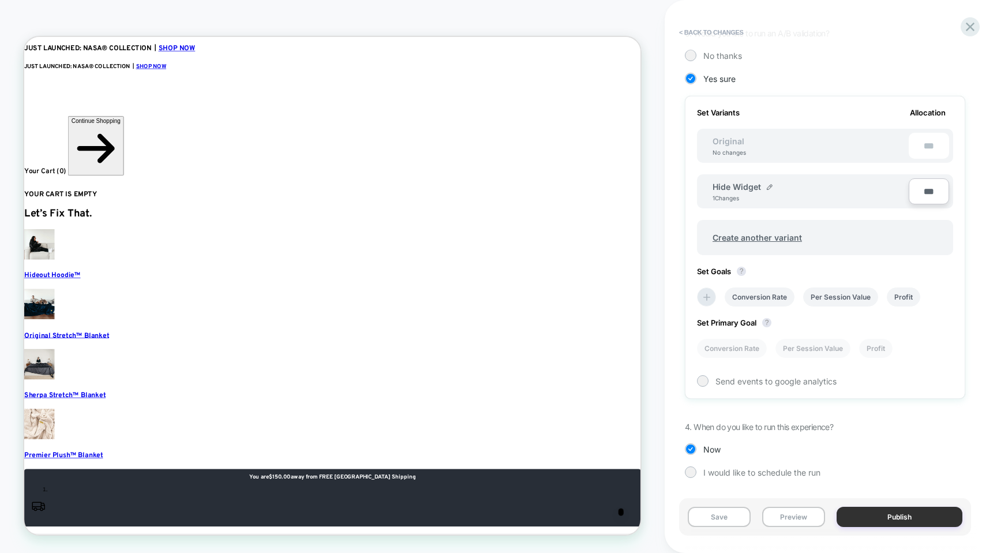
click at [909, 516] on button "Publish" at bounding box center [900, 517] width 126 height 20
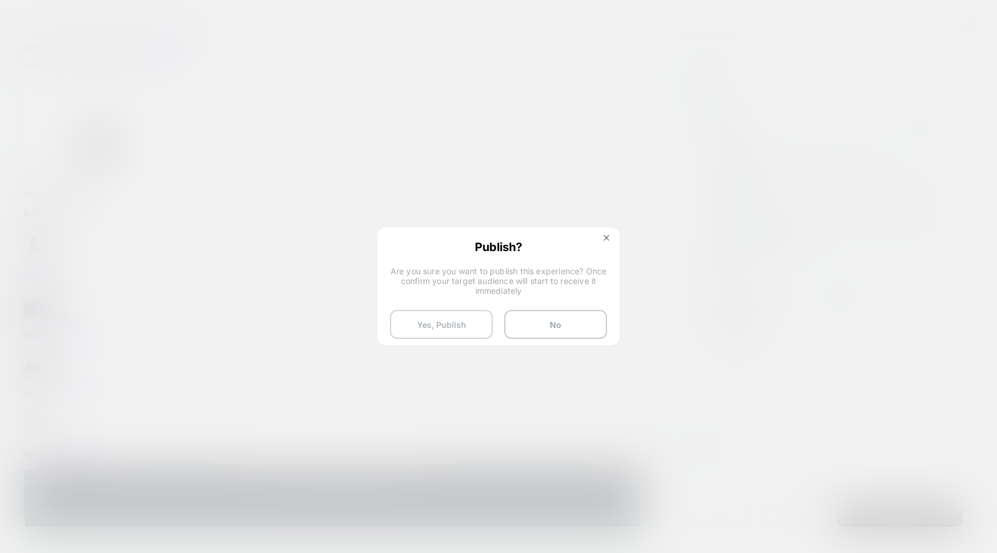
click at [432, 324] on button "Yes, Publish" at bounding box center [441, 324] width 103 height 29
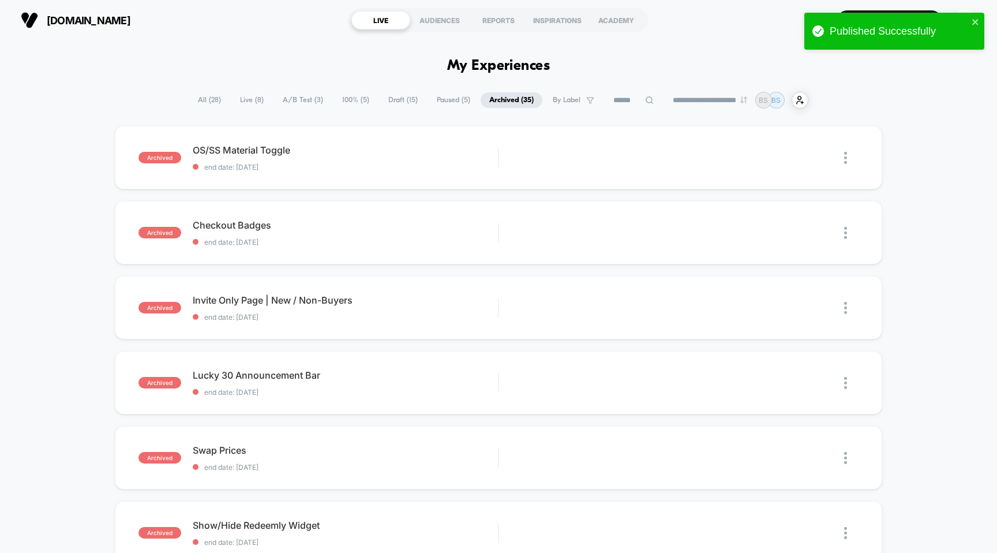
click at [230, 108] on div "**********" at bounding box center [498, 100] width 619 height 17
click at [234, 104] on span "Live ( 8 )" at bounding box center [251, 100] width 41 height 16
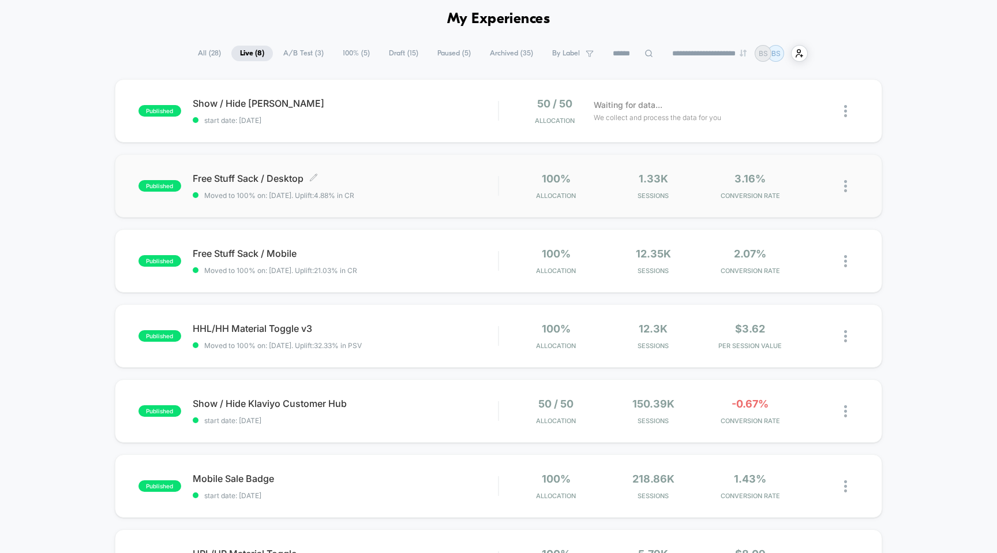
scroll to position [57, 0]
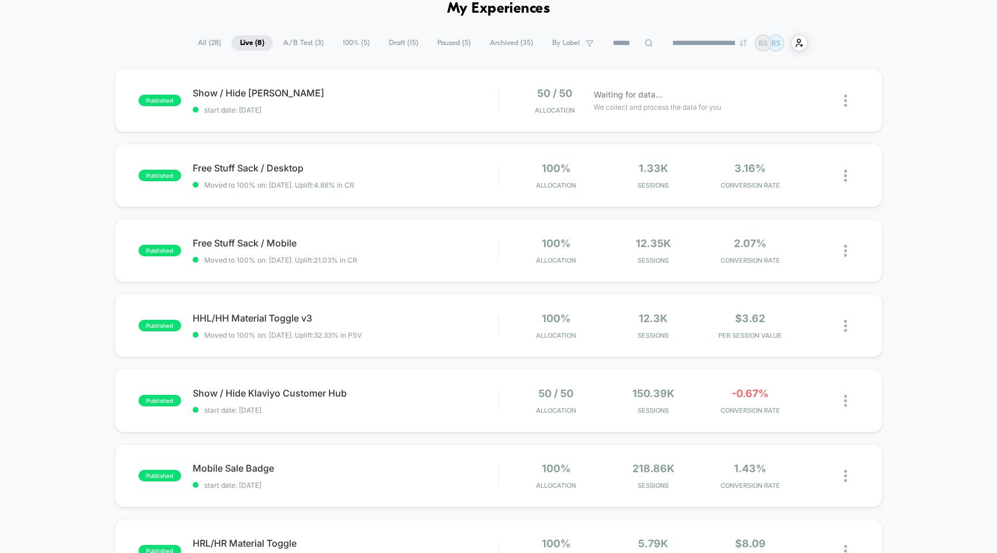
click at [197, 44] on span "All ( 28 )" at bounding box center [209, 43] width 40 height 16
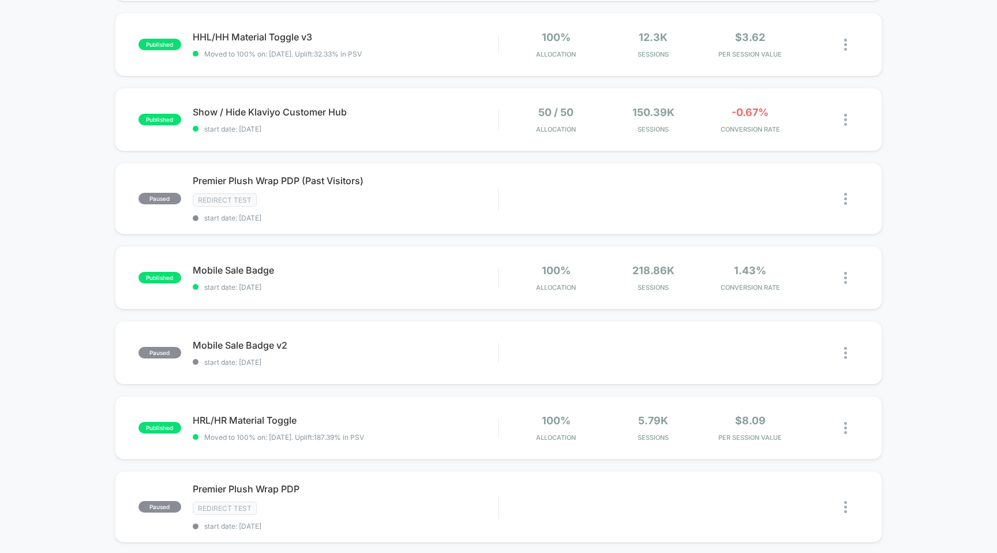
scroll to position [580, 0]
